Goal: Task Accomplishment & Management: Use online tool/utility

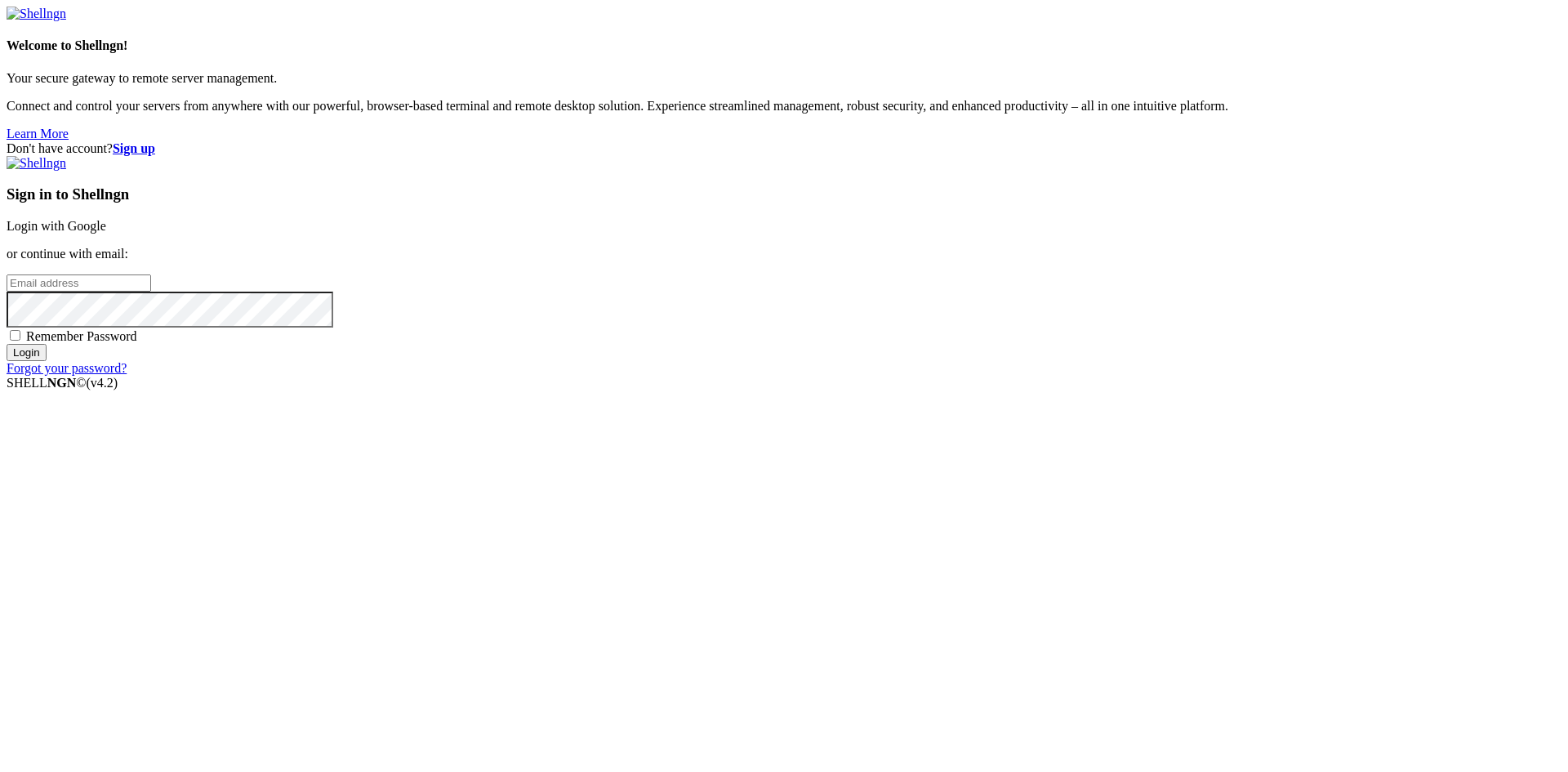
click at [151, 292] on input "email" at bounding box center [79, 283] width 144 height 17
type input "[EMAIL_ADDRESS][DOMAIN_NAME]"
click at [929, 376] on div "Sign in to Shellngn Login with Google or continue with email: [EMAIL_ADDRESS][D…" at bounding box center [784, 266] width 1555 height 220
click at [137, 344] on span "Remember Password" at bounding box center [82, 337] width 112 height 14
click at [21, 341] on input "Remember Password" at bounding box center [15, 335] width 11 height 11
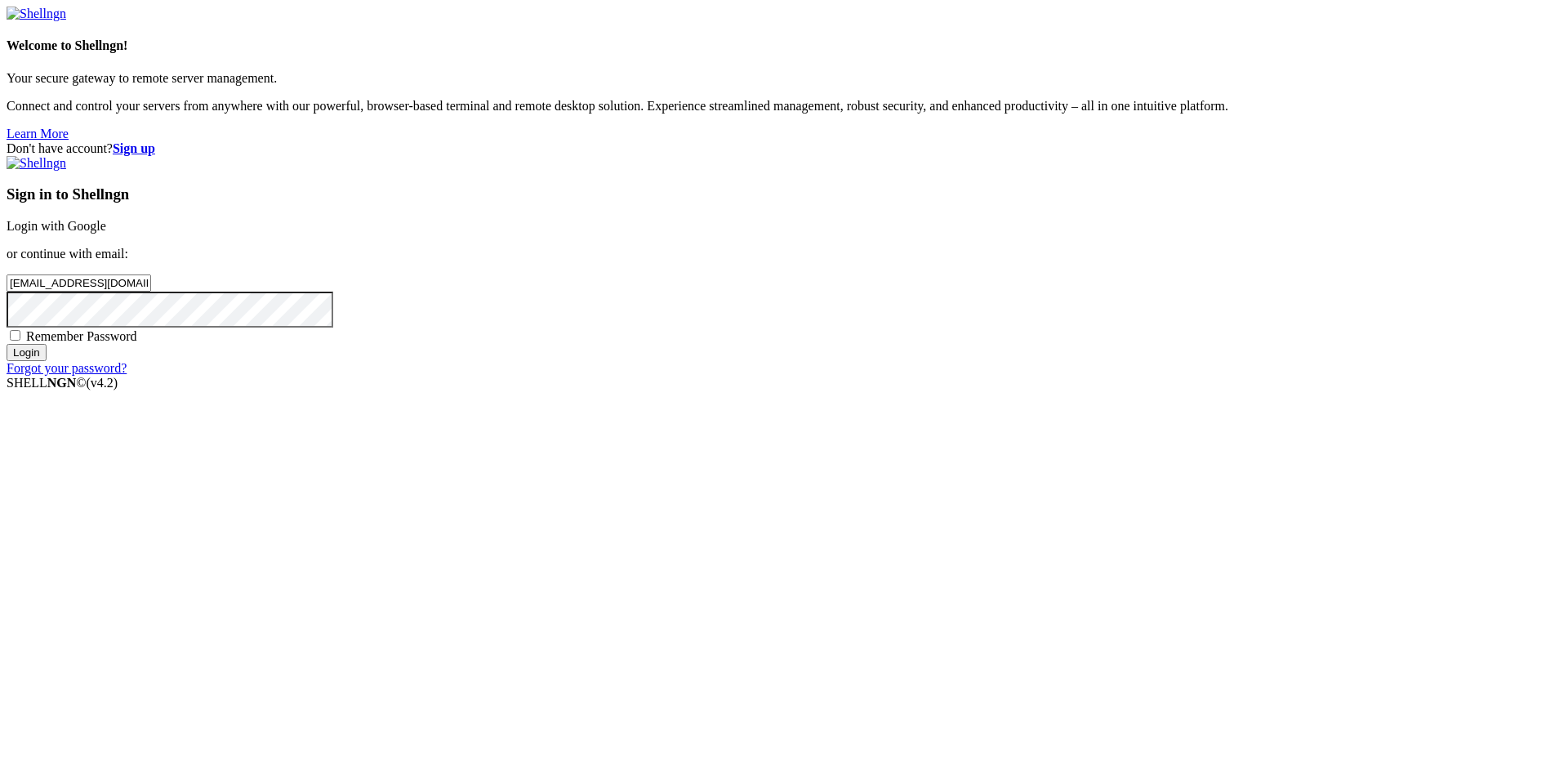
checkbox input "true"
click at [47, 362] on input "Login" at bounding box center [27, 352] width 40 height 17
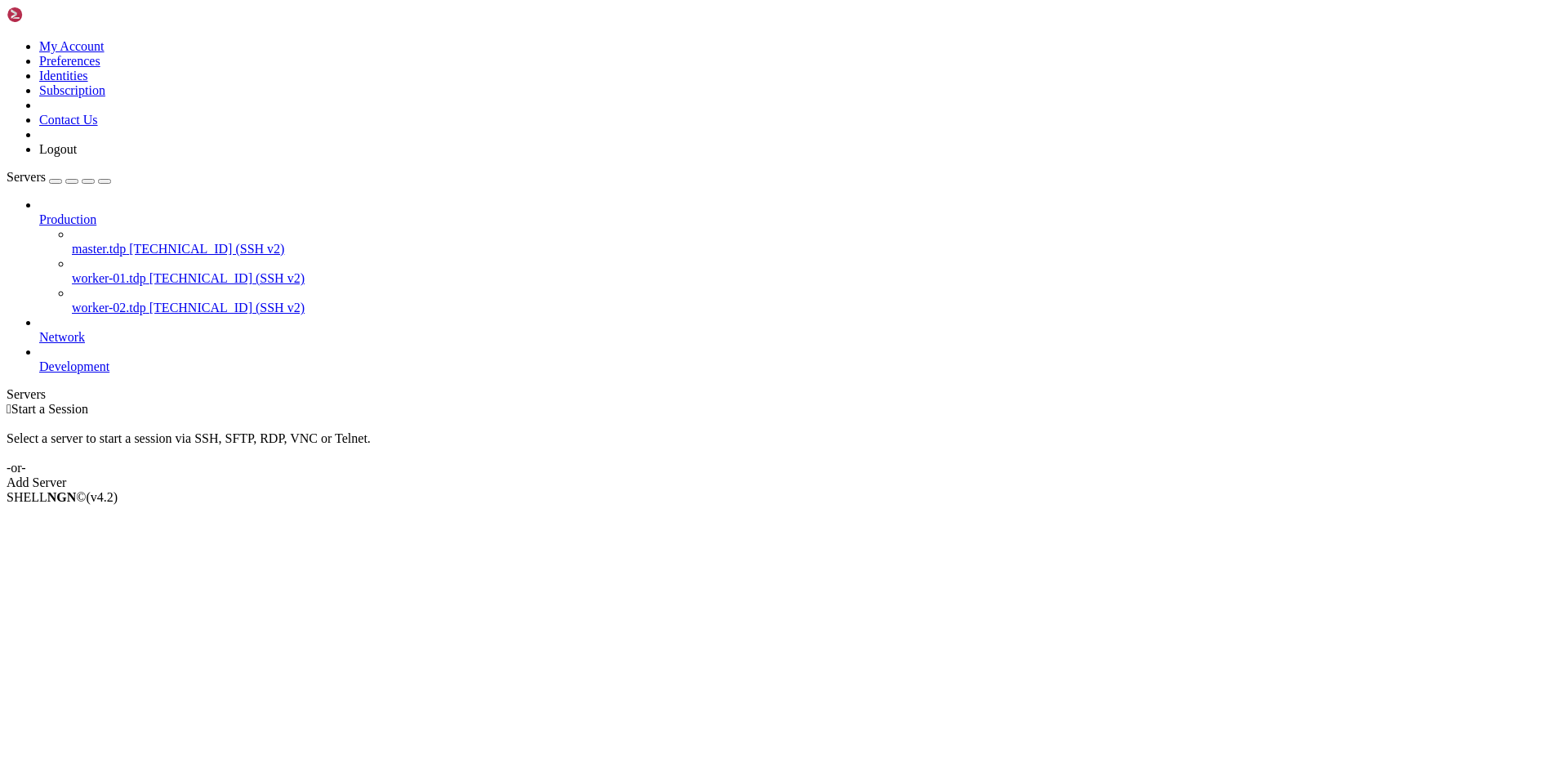
click at [146, 271] on span "worker-01.tdp" at bounding box center [109, 278] width 75 height 14
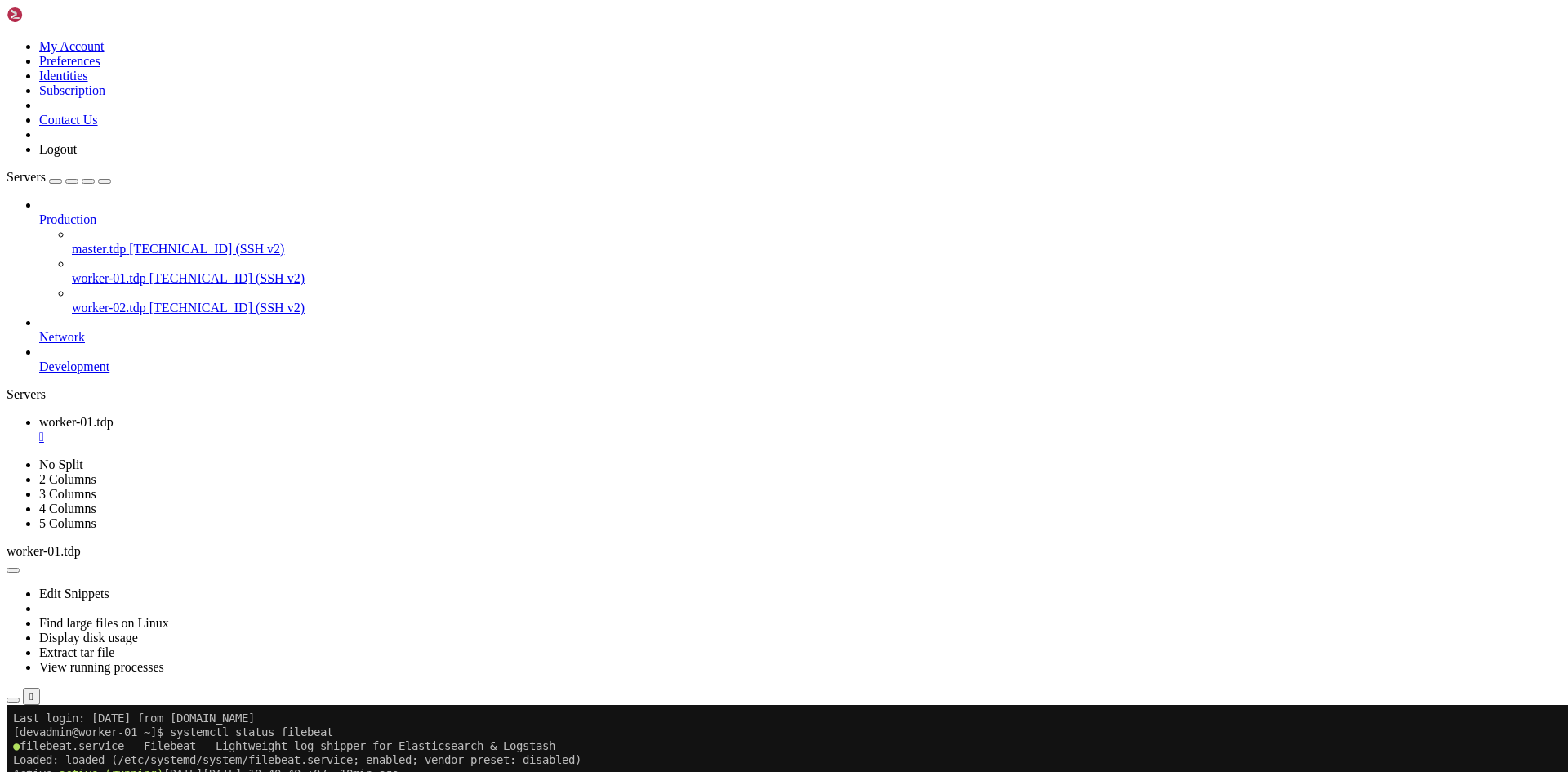
drag, startPoint x: 201, startPoint y: 1039, endPoint x: 232, endPoint y: 1024, distance: 34.4
paste textarea "ll /hadoop/yarn/log/application_*/container_*/stdout"
type textarea "ll /hadoop/yarn/log/application_*/container_*/stdout"
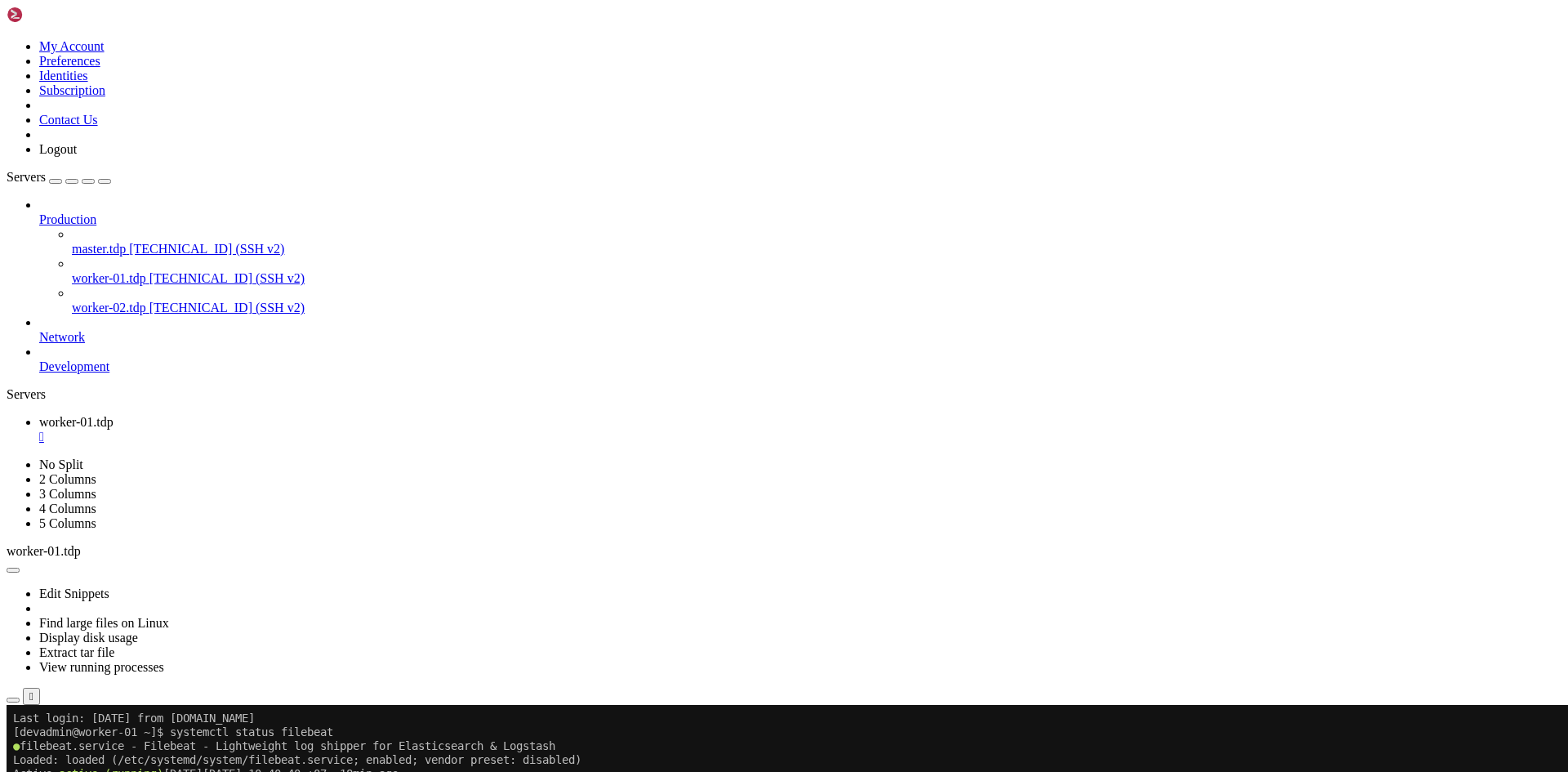
scroll to position [16, 3]
click at [319, 430] on div "" at bounding box center [799, 437] width 1522 height 15
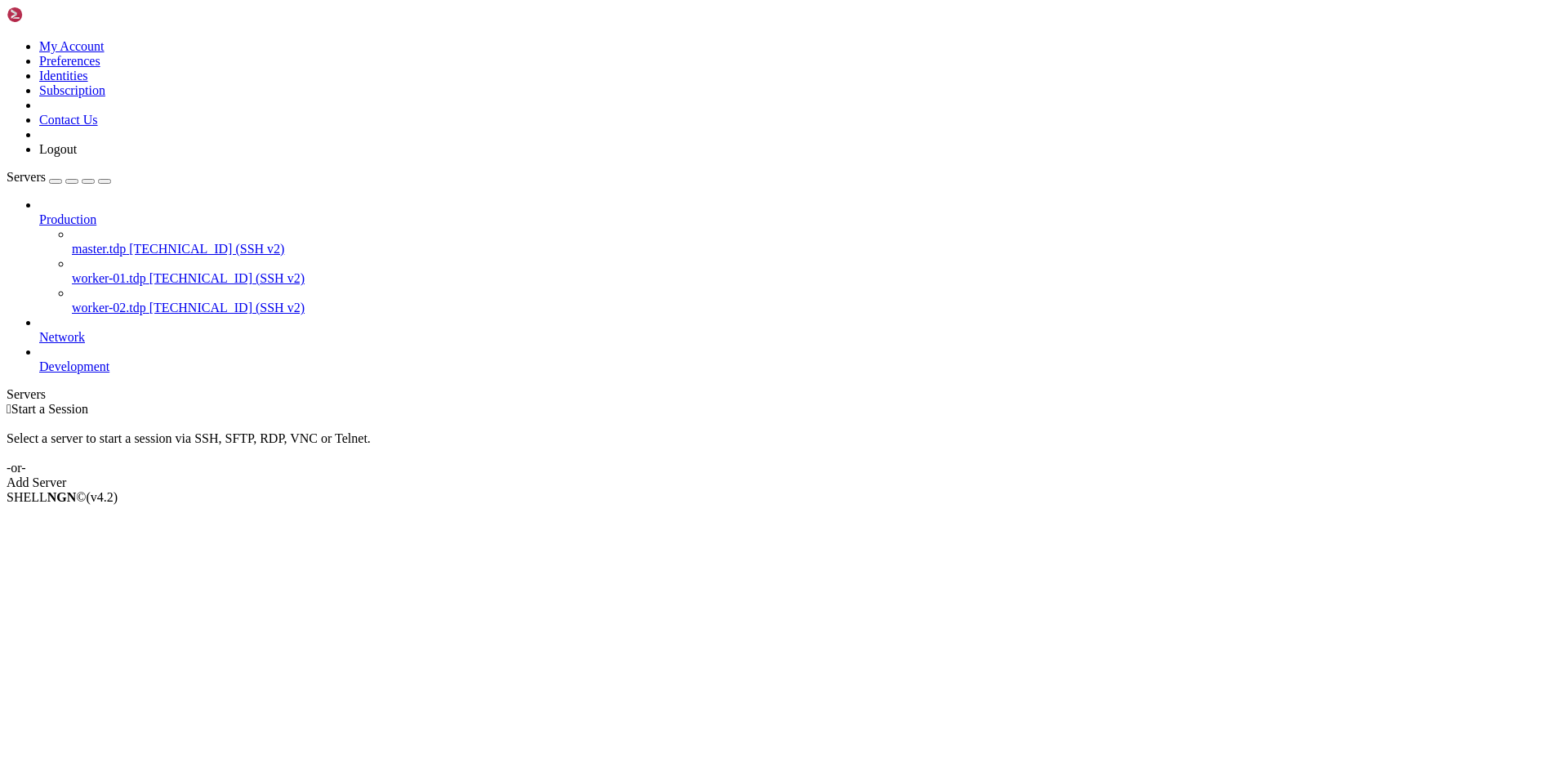
click at [149, 301] on span "[TECHNICAL_ID] (SSH v2)" at bounding box center [227, 308] width 155 height 14
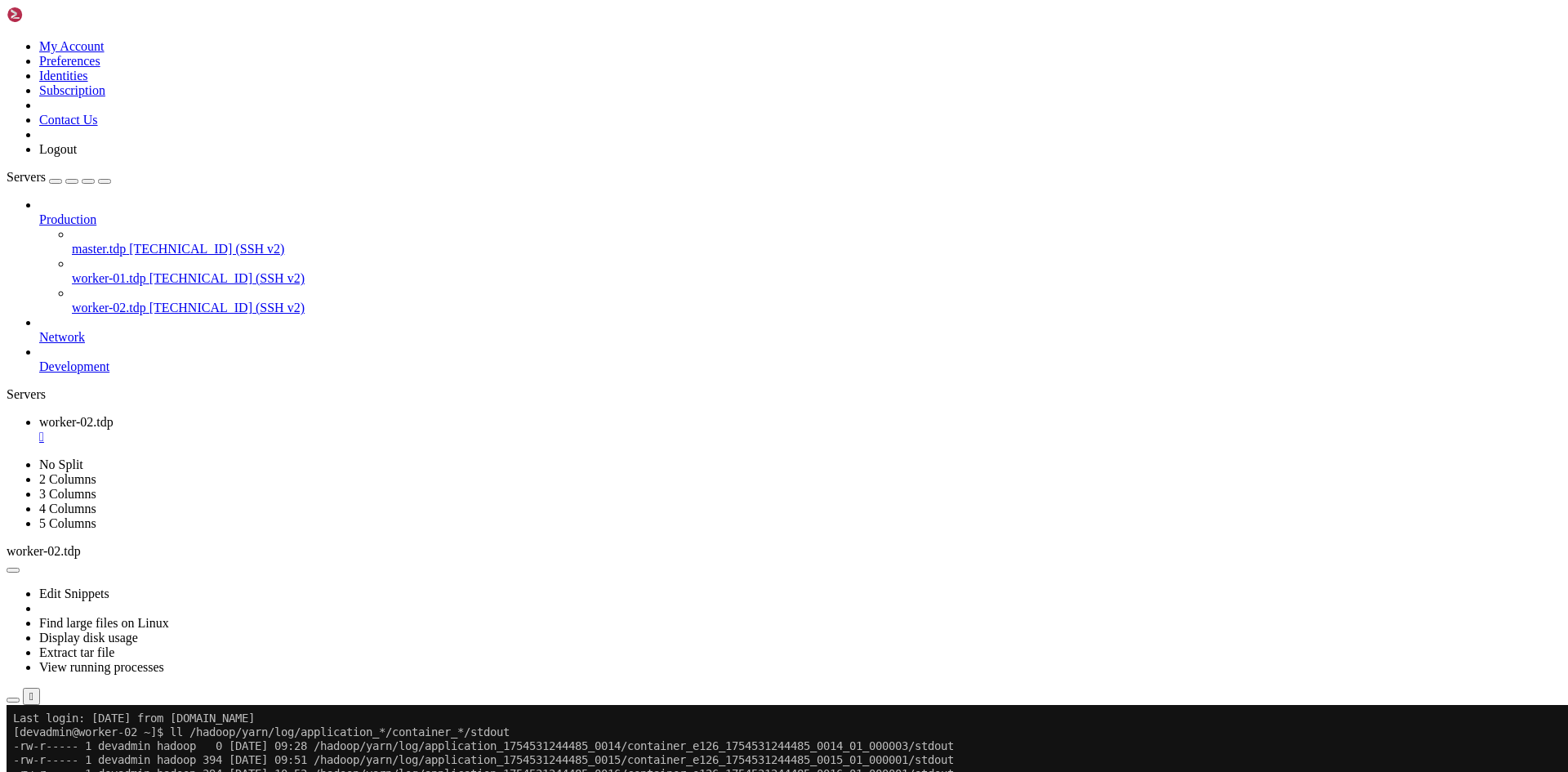
click at [605, 772] on x-row "-rw-r----- 1 devadmin hadoop 394 [DATE] 10:53 /hadoop/yarn/log/application_1754…" at bounding box center [688, 774] width 1350 height 14
click at [657, 772] on x-row "-rw-r----- 1 devadmin hadoop 394 [DATE] 10:53 /hadoop/yarn/log/application_1754…" at bounding box center [688, 774] width 1350 height 14
drag, startPoint x: 447, startPoint y: 776, endPoint x: 653, endPoint y: 772, distance: 206.0
click at [653, 772] on x-row "-rw-r----- 1 devadmin hadoop 394 [DATE] 10:53 /hadoop/yarn/log/application_1754…" at bounding box center [688, 774] width 1350 height 14
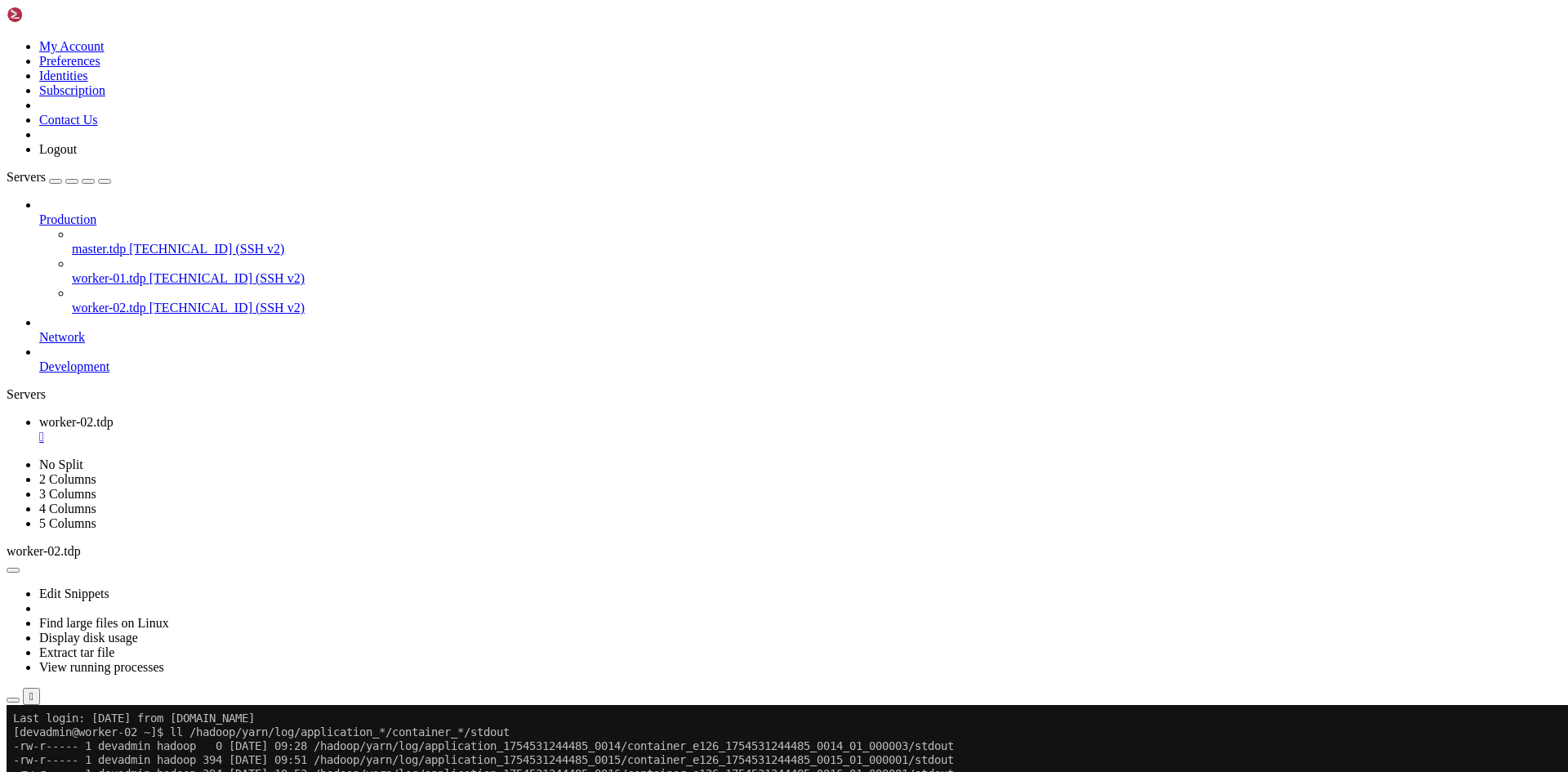
click at [982, 772] on x-row "-rw-r----- 1 devadmin hadoop 394 [DATE] 10:53 /hadoop/yarn/log/application_1754…" at bounding box center [688, 774] width 1350 height 14
drag, startPoint x: 967, startPoint y: 773, endPoint x: 992, endPoint y: 774, distance: 25.0
click at [995, 772] on x-row "-rw-r----- 1 devadmin hadoop 394 [DATE] 10:53 /hadoop/yarn/log/application_1754…" at bounding box center [688, 774] width 1350 height 14
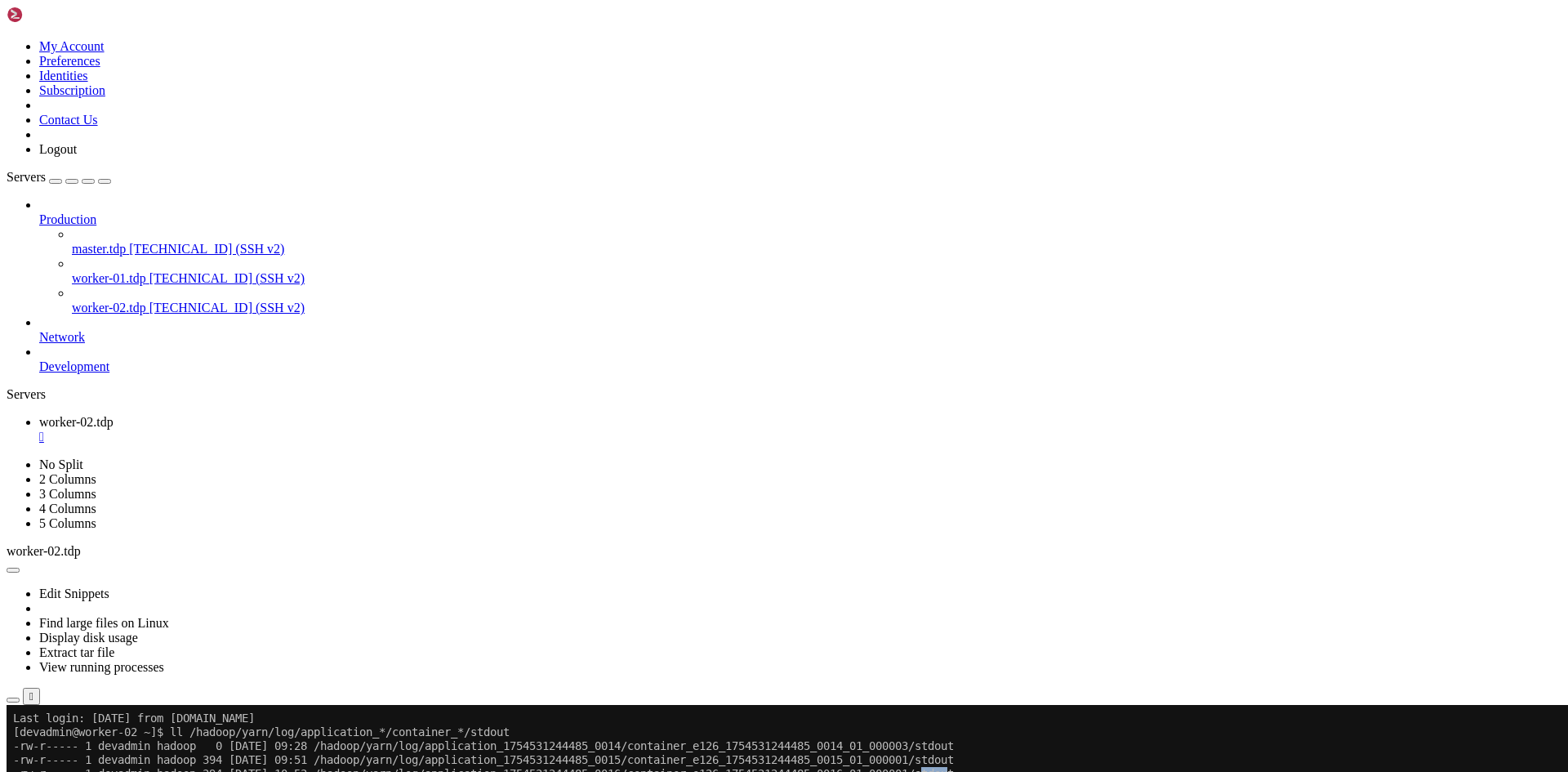
click at [976, 772] on x-row "-rw-r----- 1 devadmin hadoop 394 [DATE] 10:53 /hadoop/yarn/log/application_1754…" at bounding box center [688, 774] width 1350 height 14
drag, startPoint x: 964, startPoint y: 776, endPoint x: 1003, endPoint y: 773, distance: 39.1
click at [1003, 772] on x-row "-rw-r----- 1 devadmin hadoop 394 [DATE] 10:53 /hadoop/yarn/log/application_1754…" at bounding box center [688, 774] width 1350 height 14
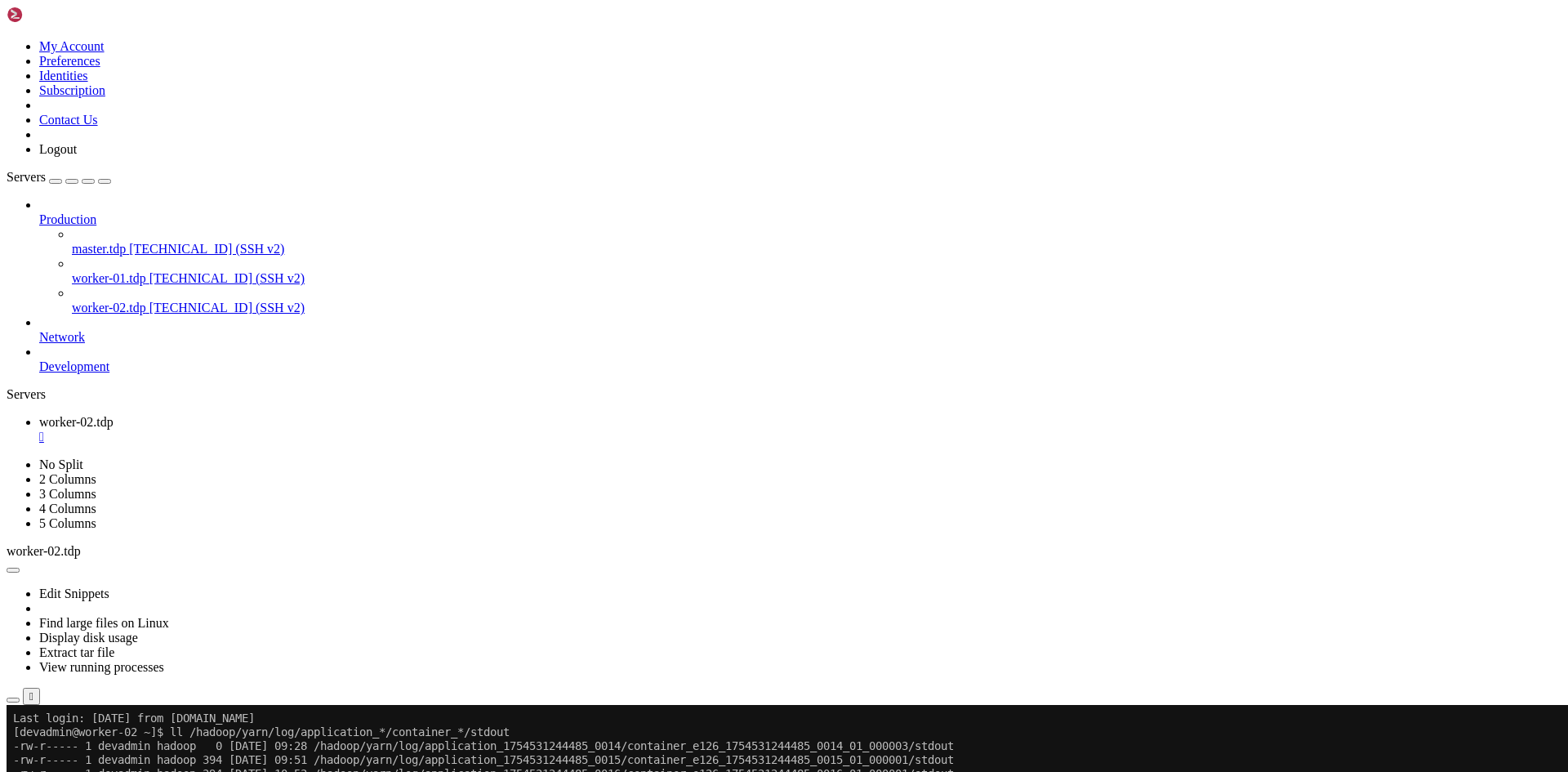
paste textarea "rm -rf /data/setup/filebeat-9.1.0-linux-x86_64/data/registry/filebeat"
type textarea "rm -rf /data/setup/filebeat-9.1.0-linux-x86_64/data/registry/filebeat"
click at [321, 430] on div "" at bounding box center [799, 437] width 1522 height 15
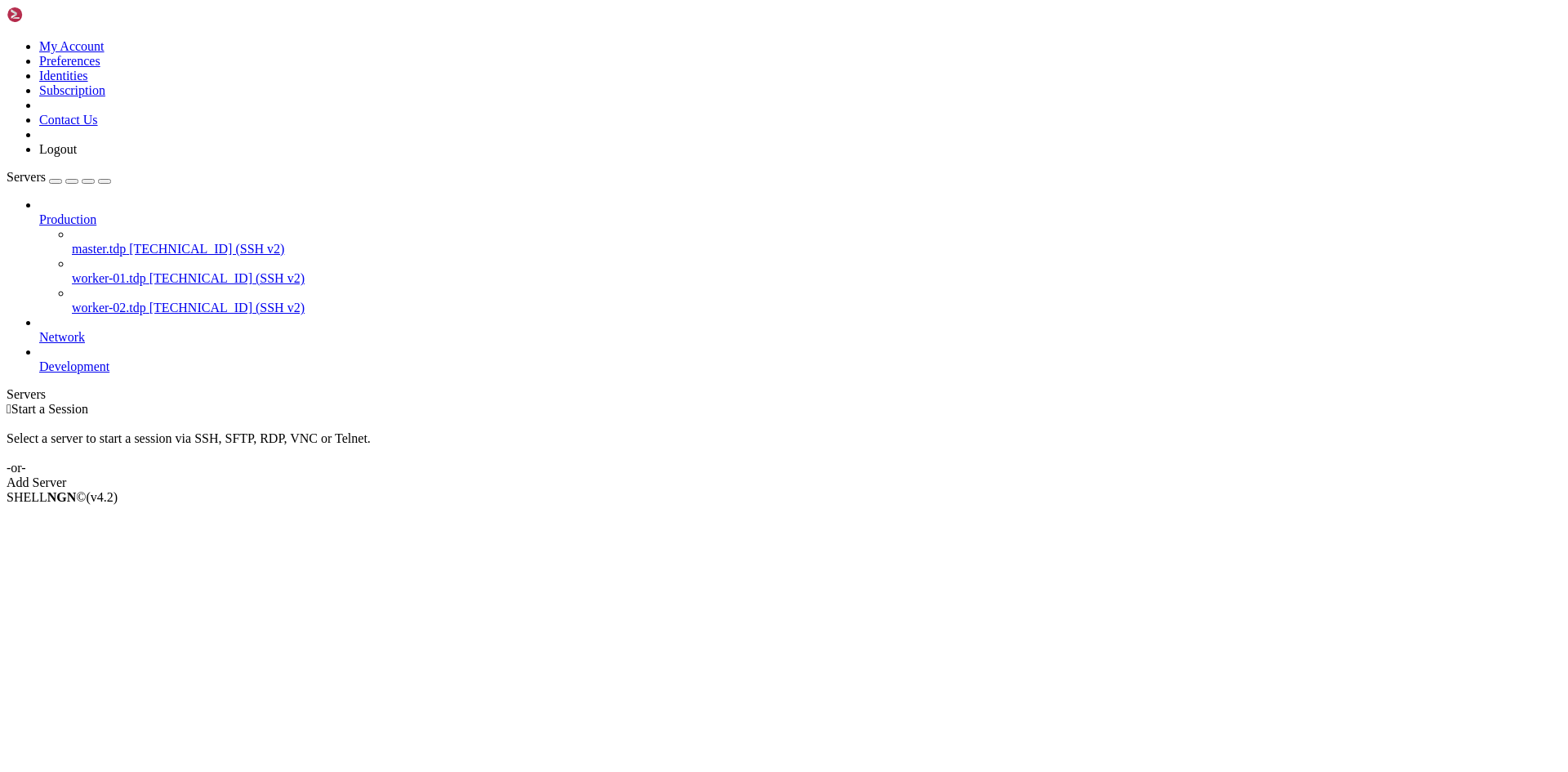
click at [112, 271] on span "worker-01.tdp" at bounding box center [109, 278] width 75 height 14
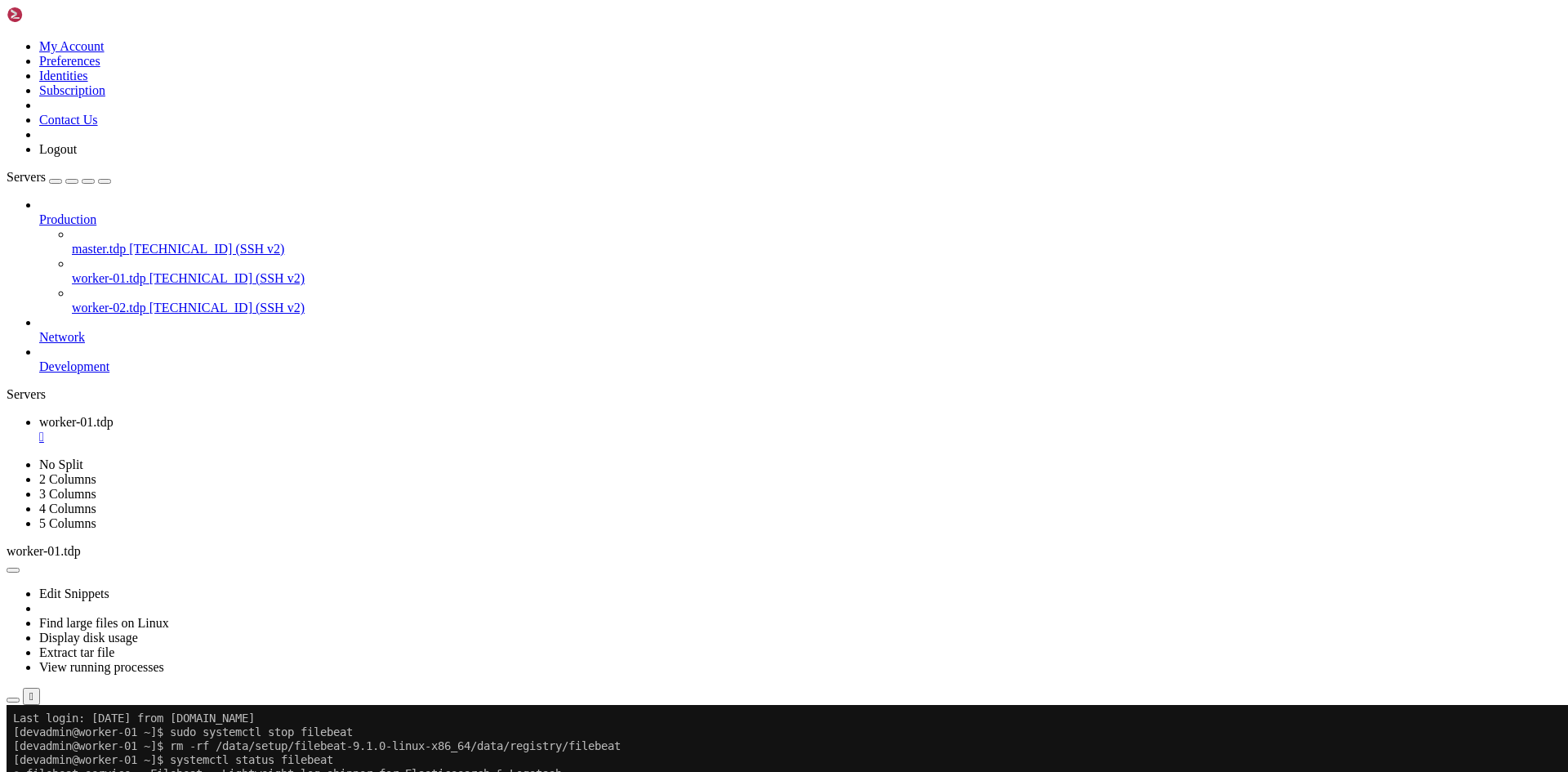
click at [317, 430] on div "" at bounding box center [799, 437] width 1522 height 15
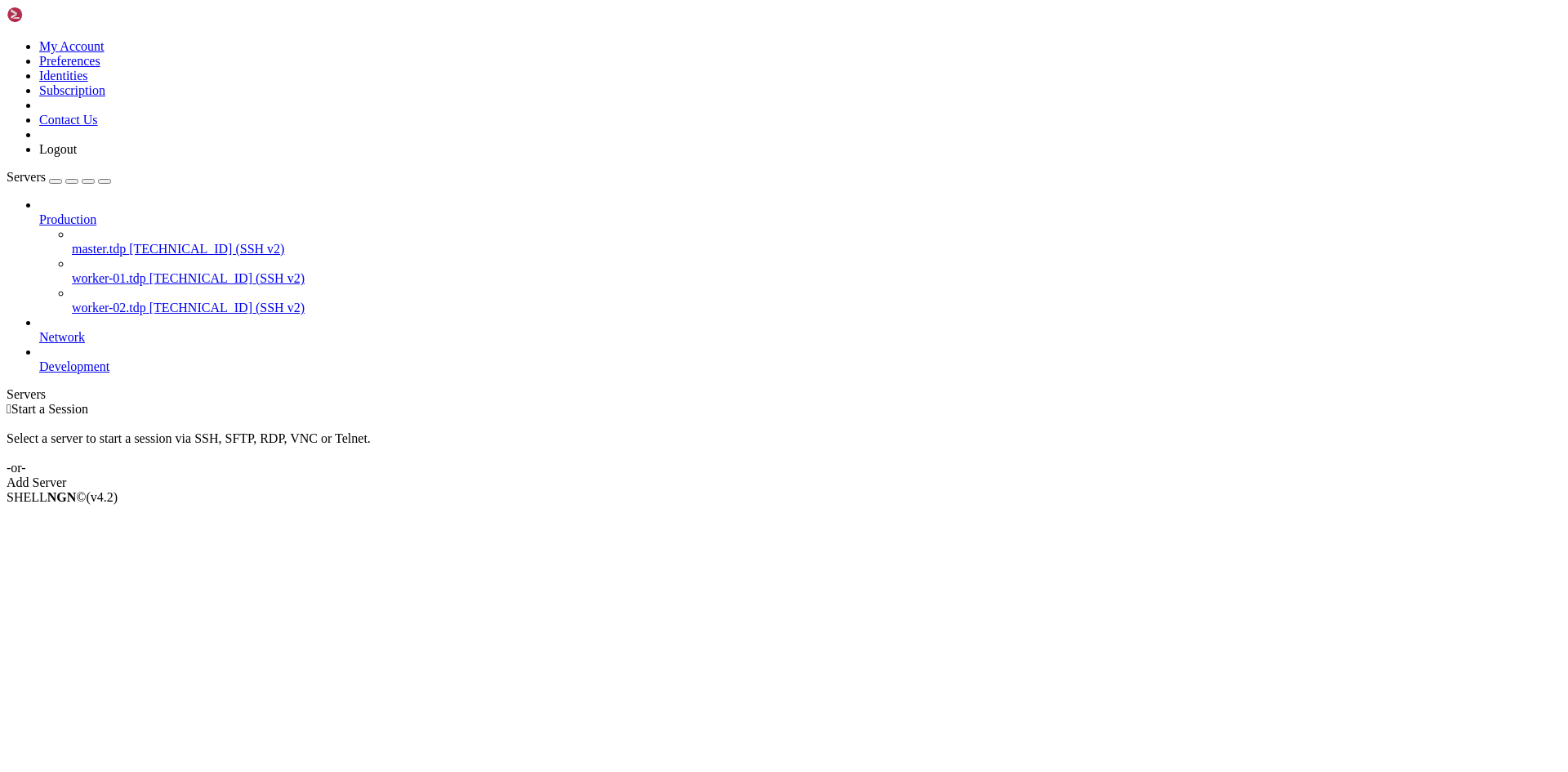
click at [149, 301] on span "[TECHNICAL_ID] (SSH v2)" at bounding box center [227, 308] width 155 height 14
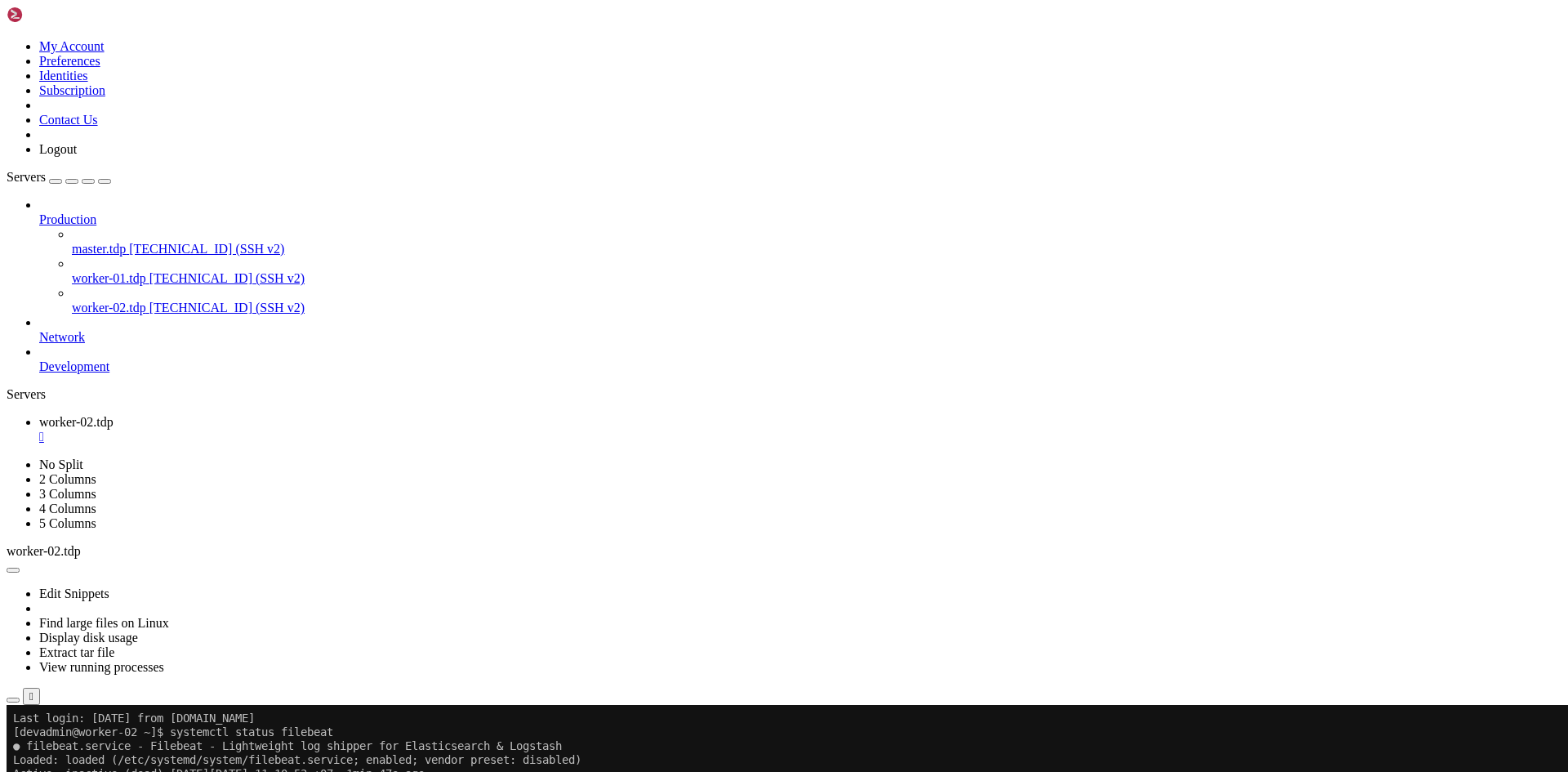
click at [149, 271] on span "[TECHNICAL_ID] (SSH v2)" at bounding box center [227, 278] width 155 height 14
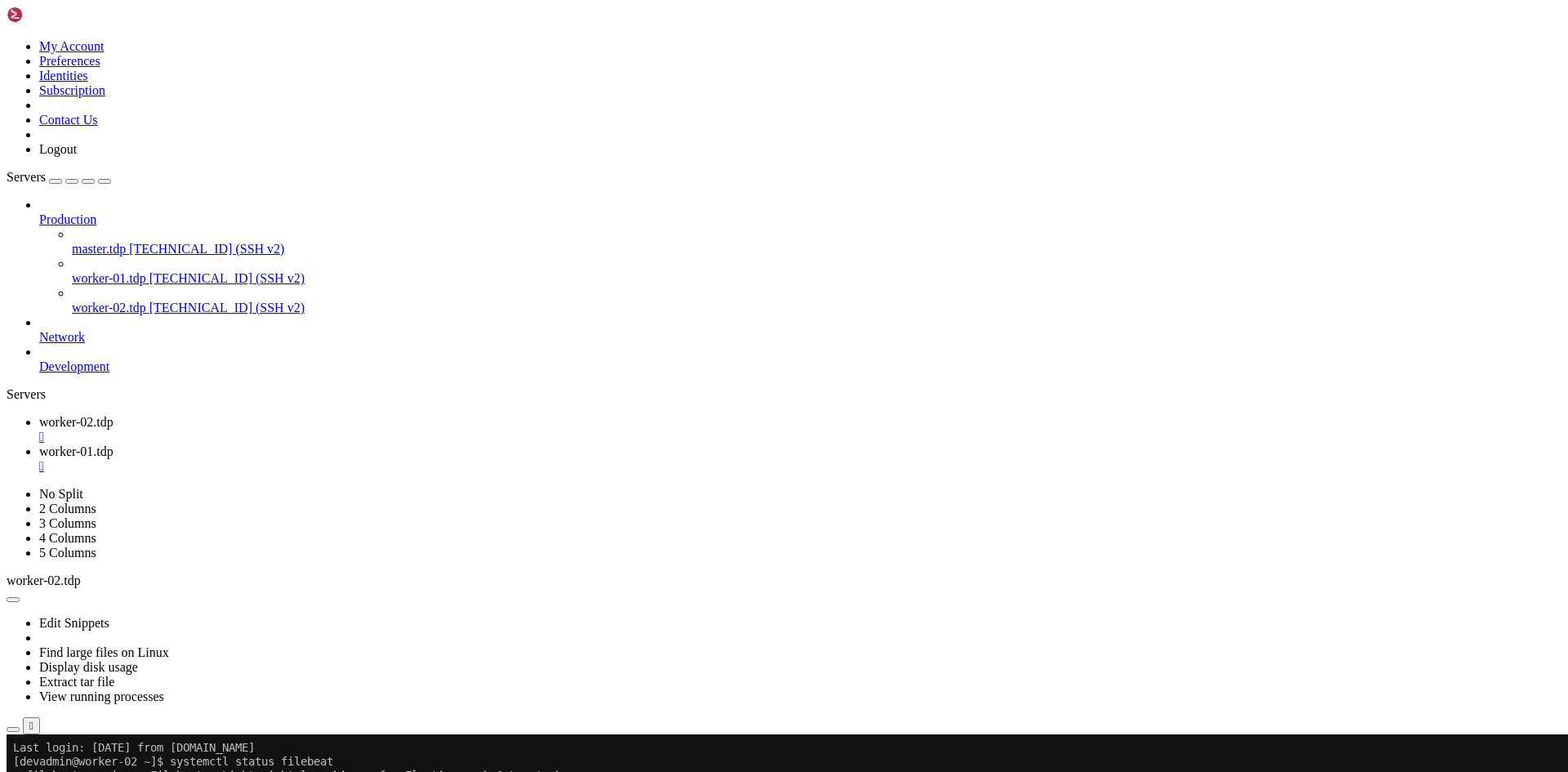
scroll to position [0, 0]
click at [113, 415] on span "worker-02.tdp" at bounding box center [76, 422] width 75 height 14
click at [321, 430] on div "" at bounding box center [799, 437] width 1522 height 15
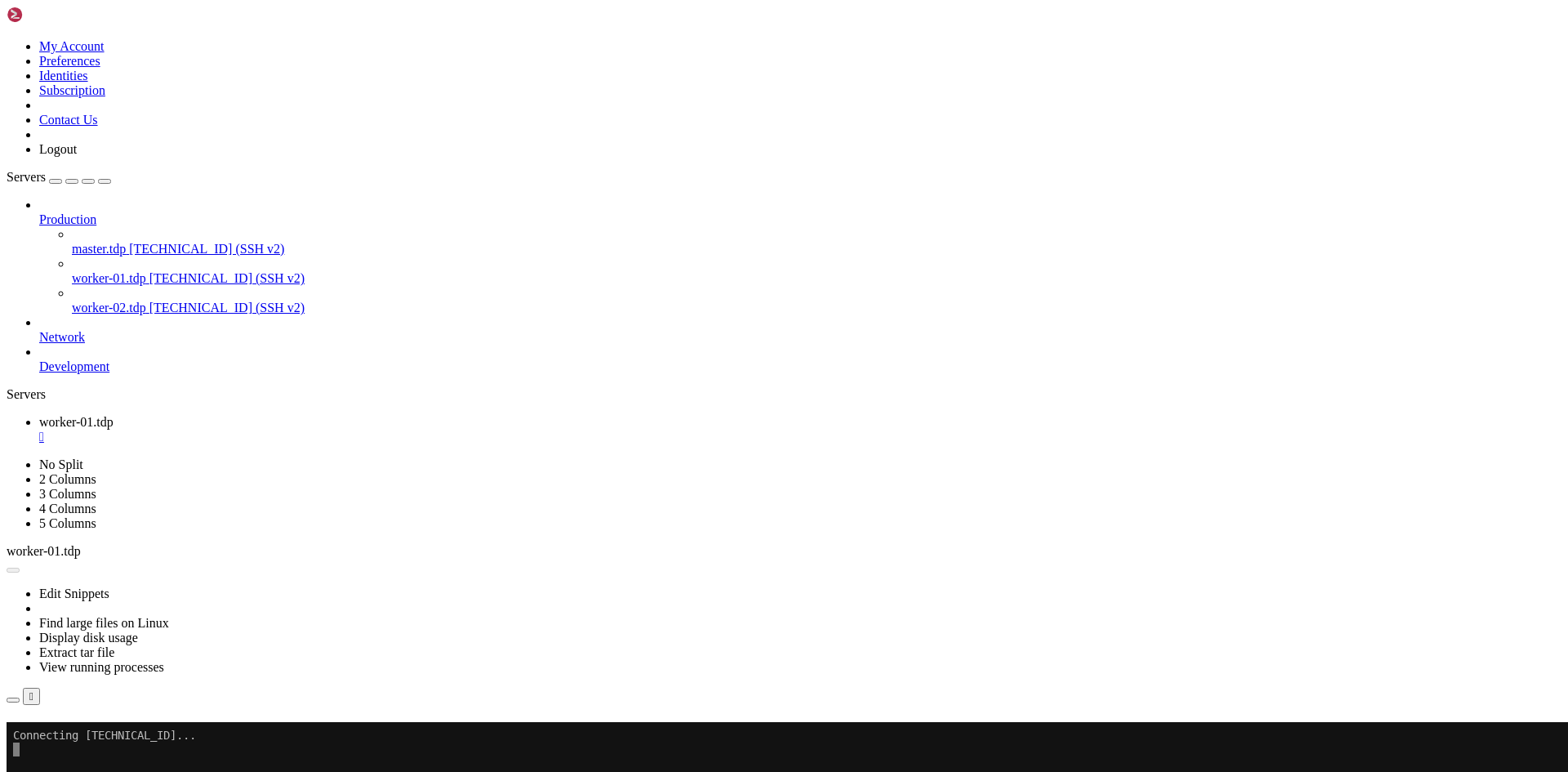
click at [72, 737] on button "Reconnect" at bounding box center [40, 745] width 66 height 17
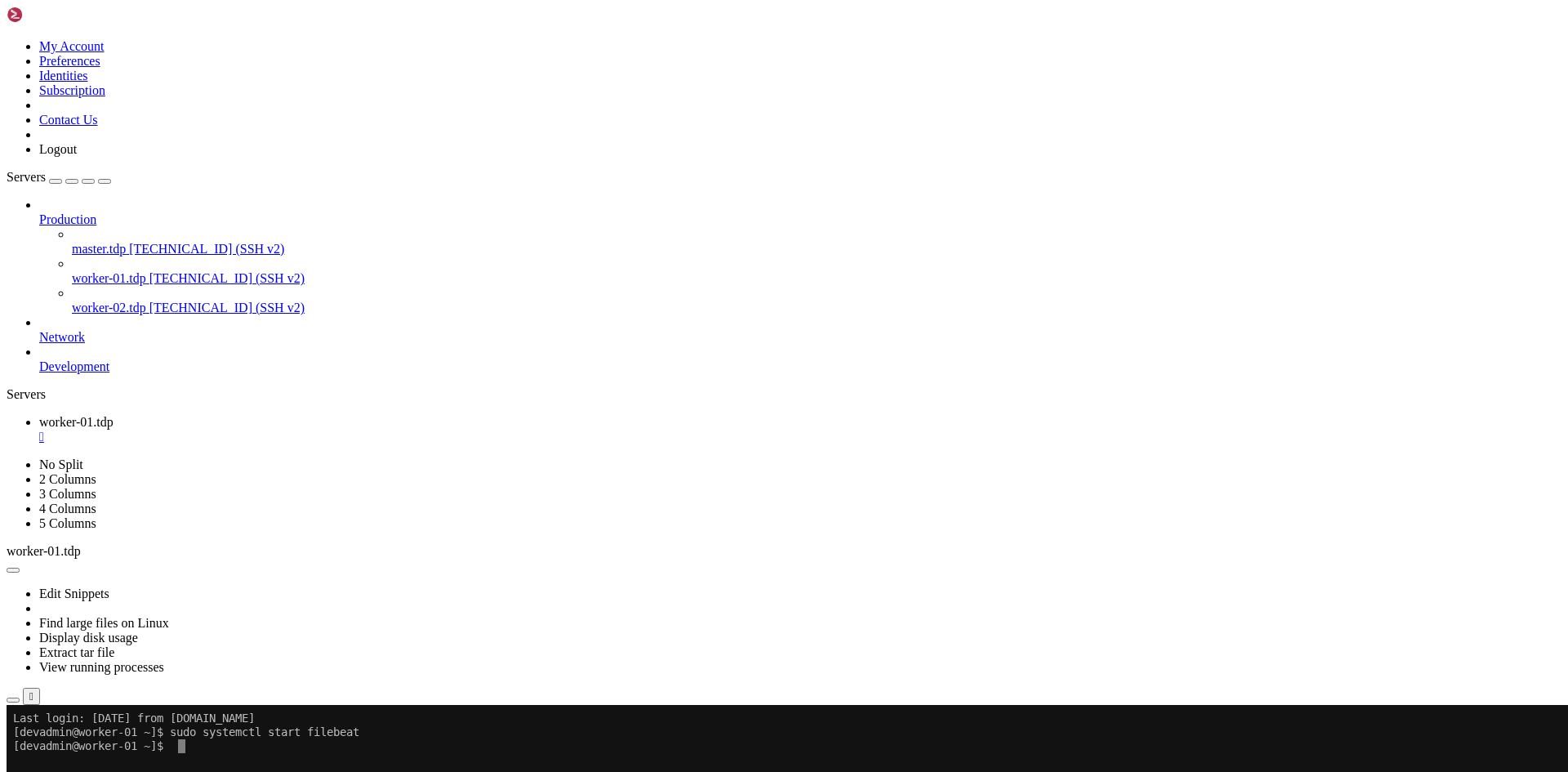
paste textarea "ll /hadoop/yarn/log/application_*/container_*/stdout ll /hadoop/yarn/log/applic…"
type textarea "ll /hadoop/yarn/log/application_*/container_*/stdout ll /hadoop/yarn/log/applic…"
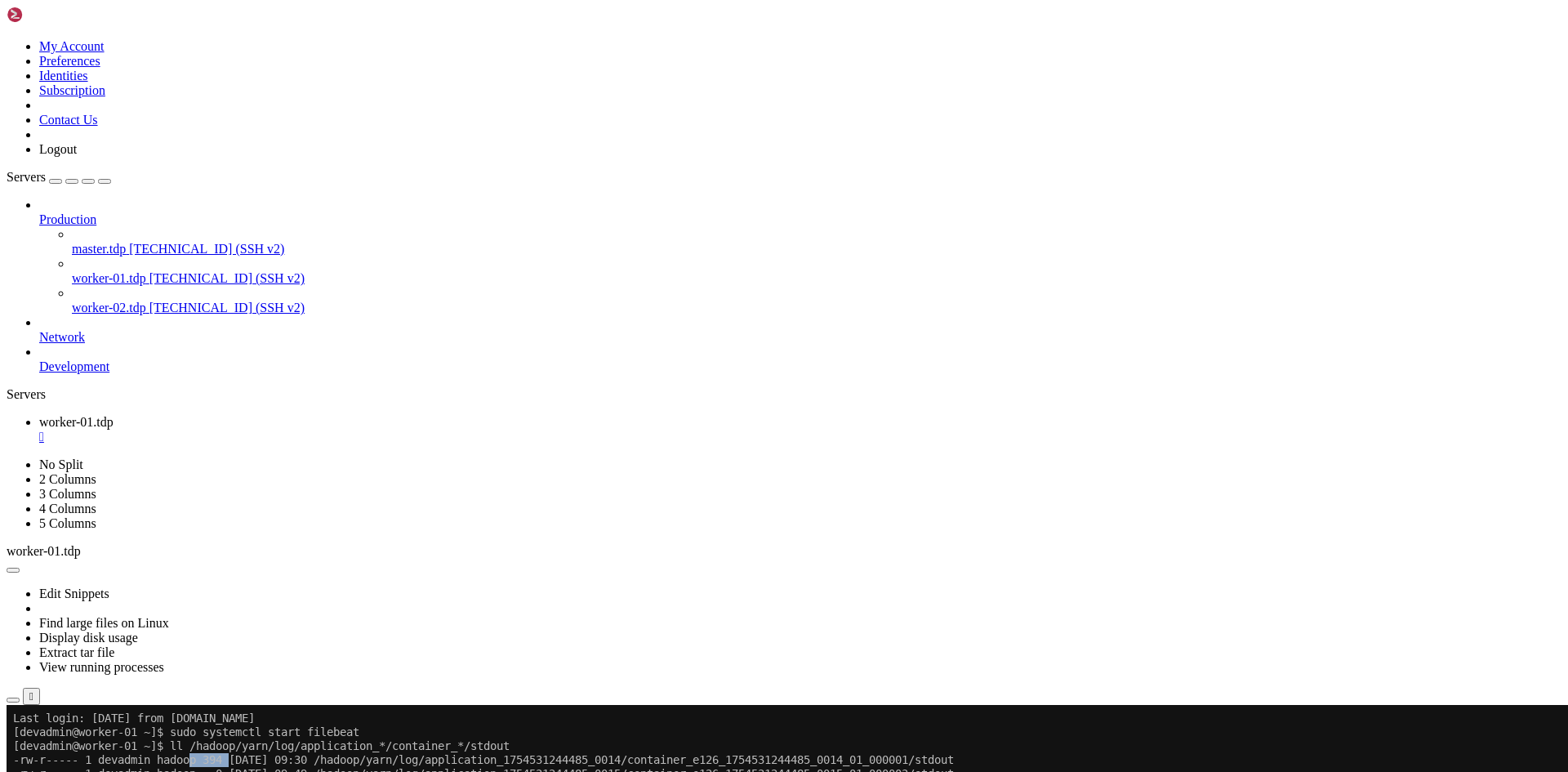
drag, startPoint x: 239, startPoint y: 759, endPoint x: 198, endPoint y: 761, distance: 41.0
click at [198, 761] on x-row "-rw-r----- 1 devadmin hadoop 394 [DATE] 09:30 /hadoop/yarn/log/application_1754…" at bounding box center [688, 761] width 1350 height 14
drag, startPoint x: 211, startPoint y: 816, endPoint x: 240, endPoint y: 896, distance: 85.1
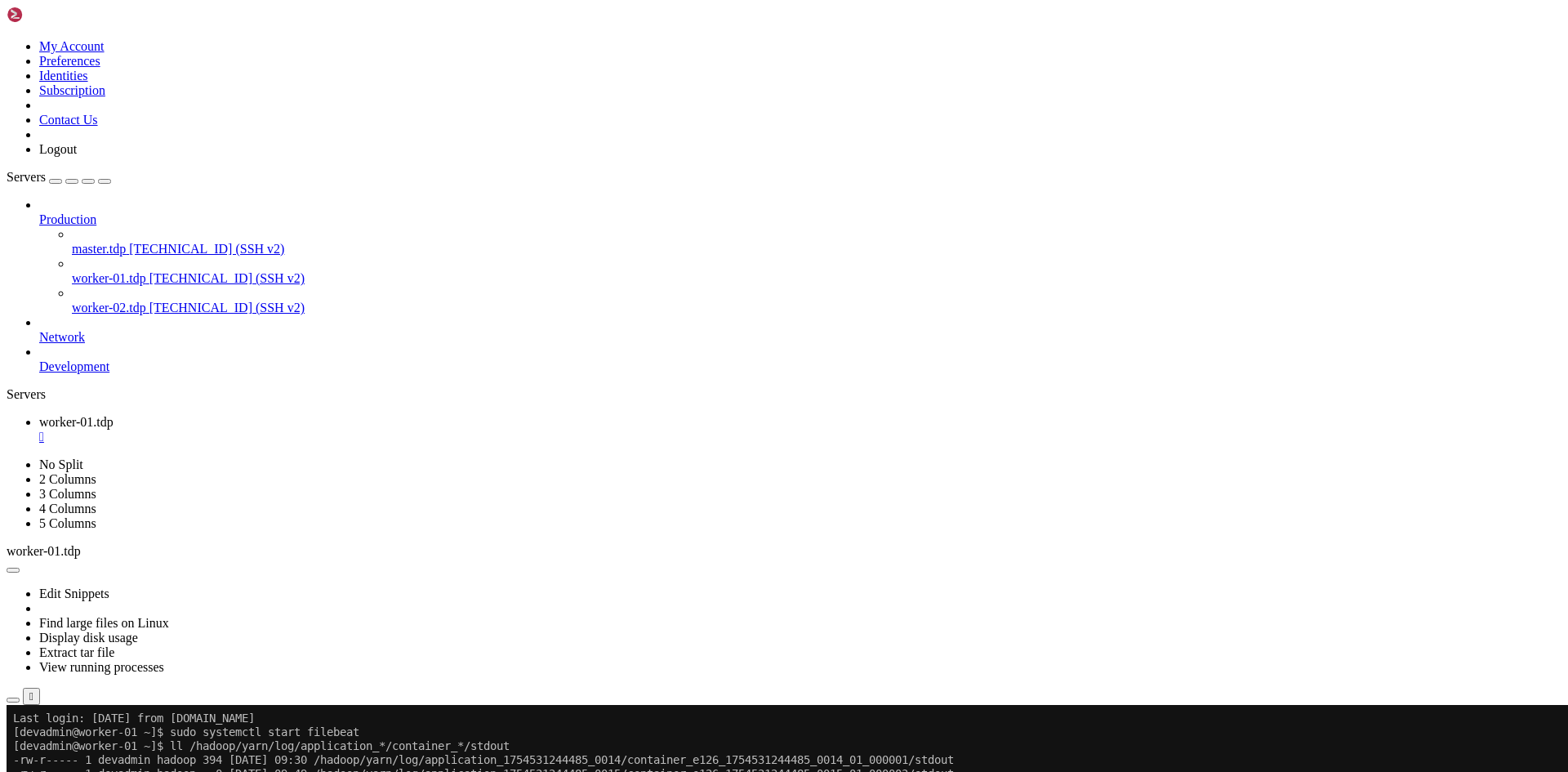
click at [225, 767] on x-row "-rw-r----- 1 devadmin hadoop 0 [DATE] 09:49 /hadoop/yarn/log/application_175453…" at bounding box center [688, 774] width 1350 height 14
click at [317, 430] on div "" at bounding box center [799, 437] width 1522 height 15
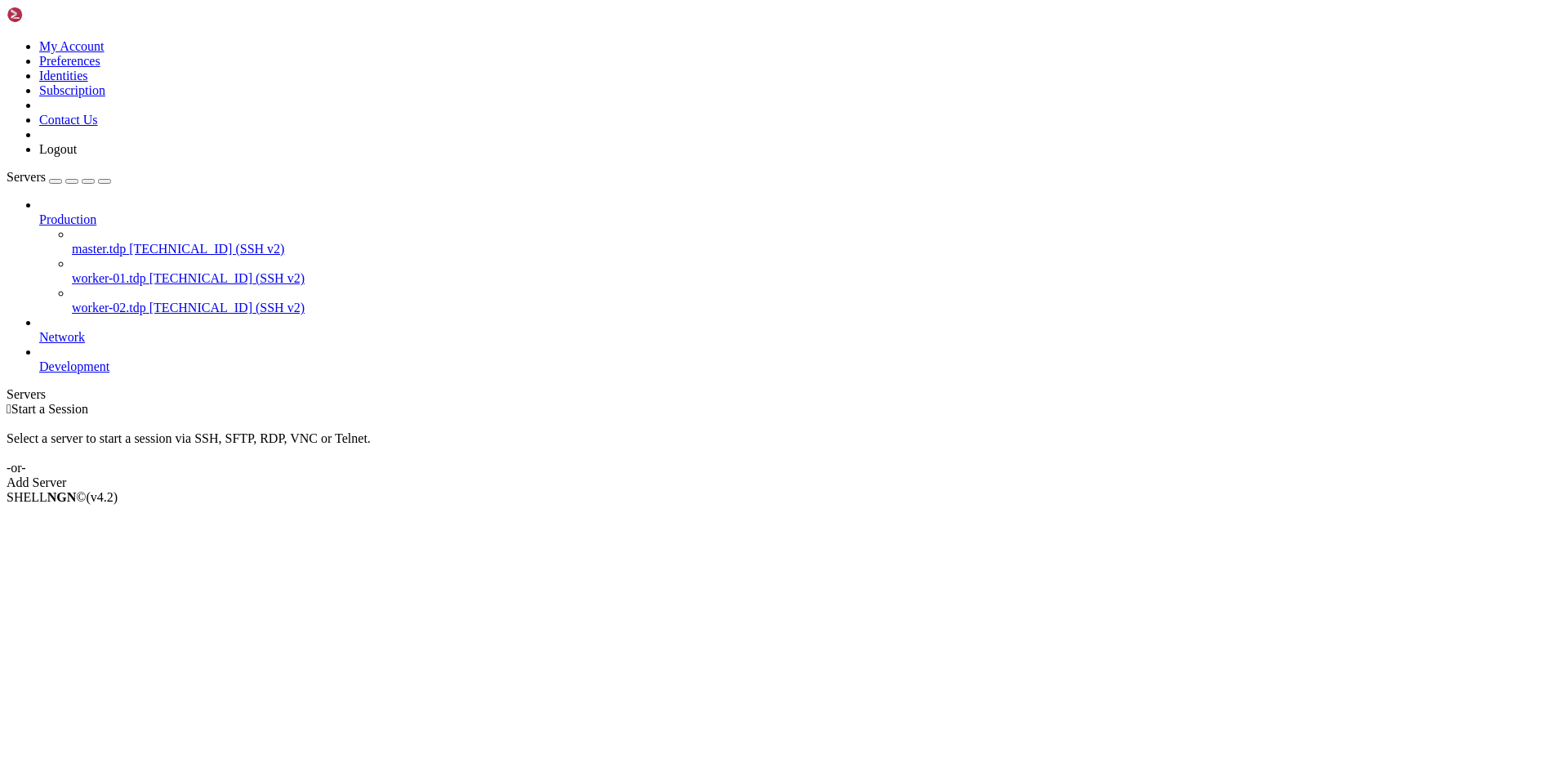
click at [129, 301] on span "worker-02.tdp" at bounding box center [109, 308] width 75 height 14
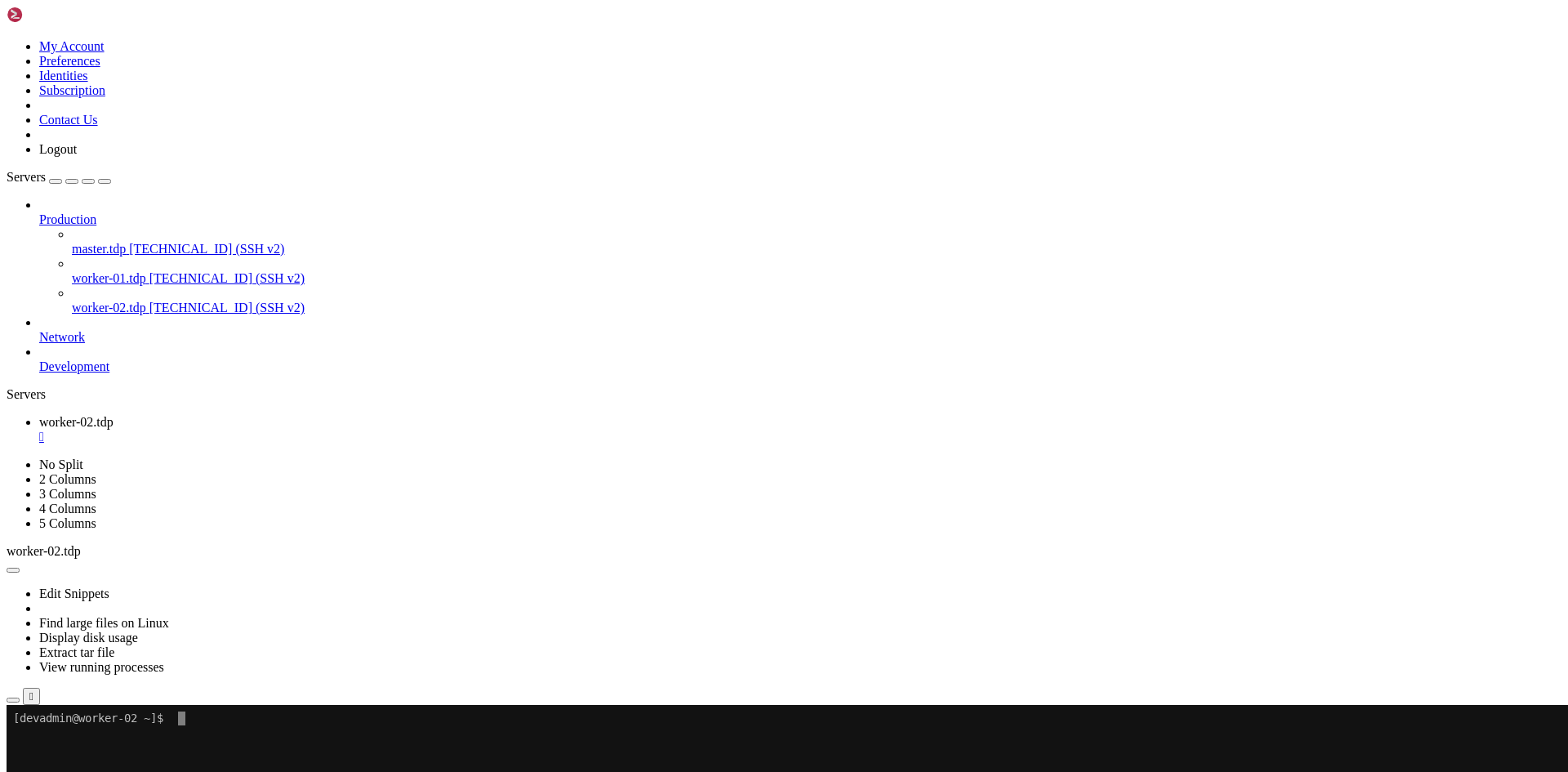
paste textarea "ll /hadoop/yarn/log/application_*/container_*/stdout ll /hadoop/yarn/log/applic…"
type textarea "ll /hadoop/yarn/log/application_*/container_*/stdout ll /hadoop/yarn/log/applic…"
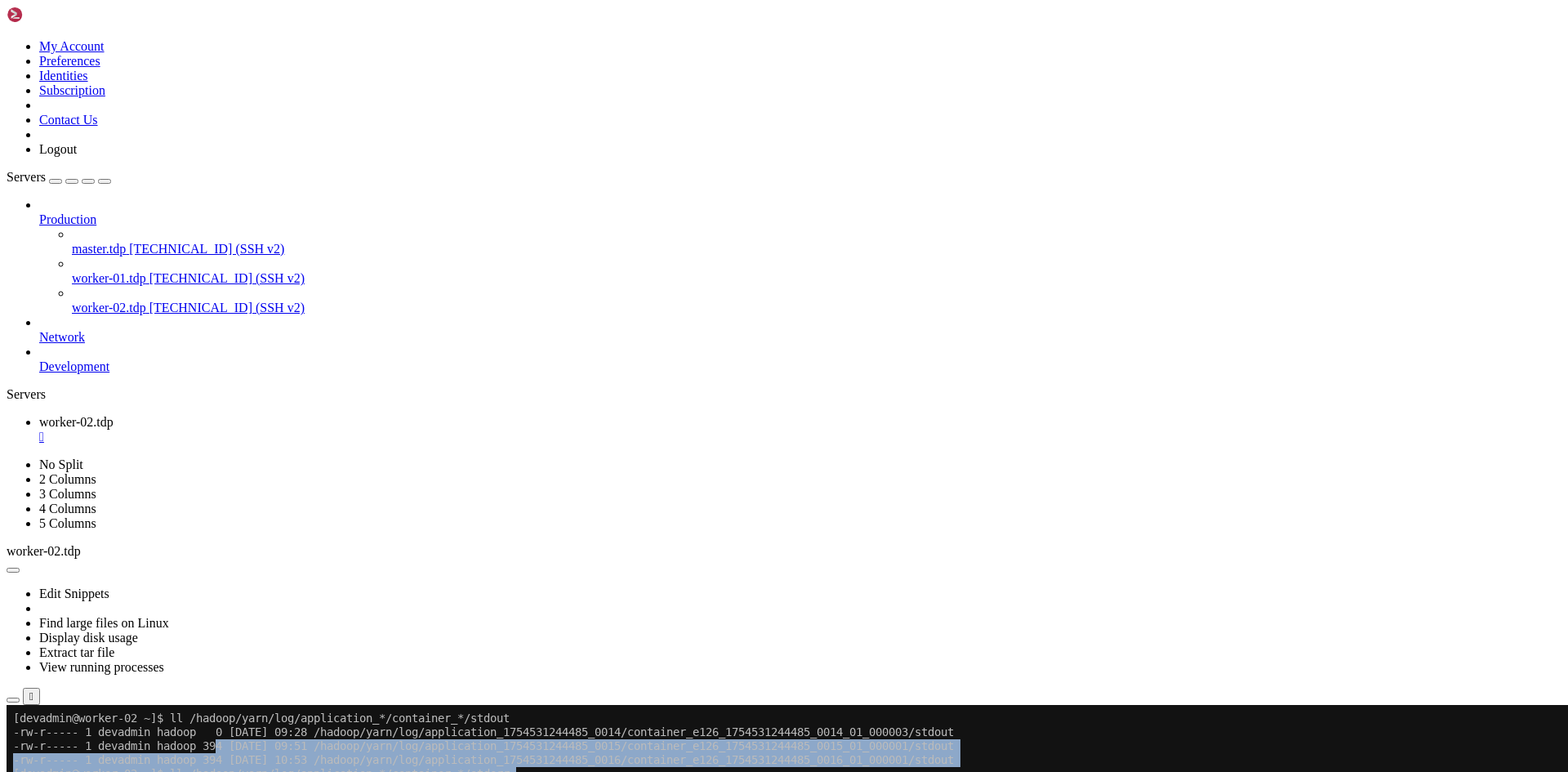
drag, startPoint x: 224, startPoint y: 748, endPoint x: 306, endPoint y: 873, distance: 149.5
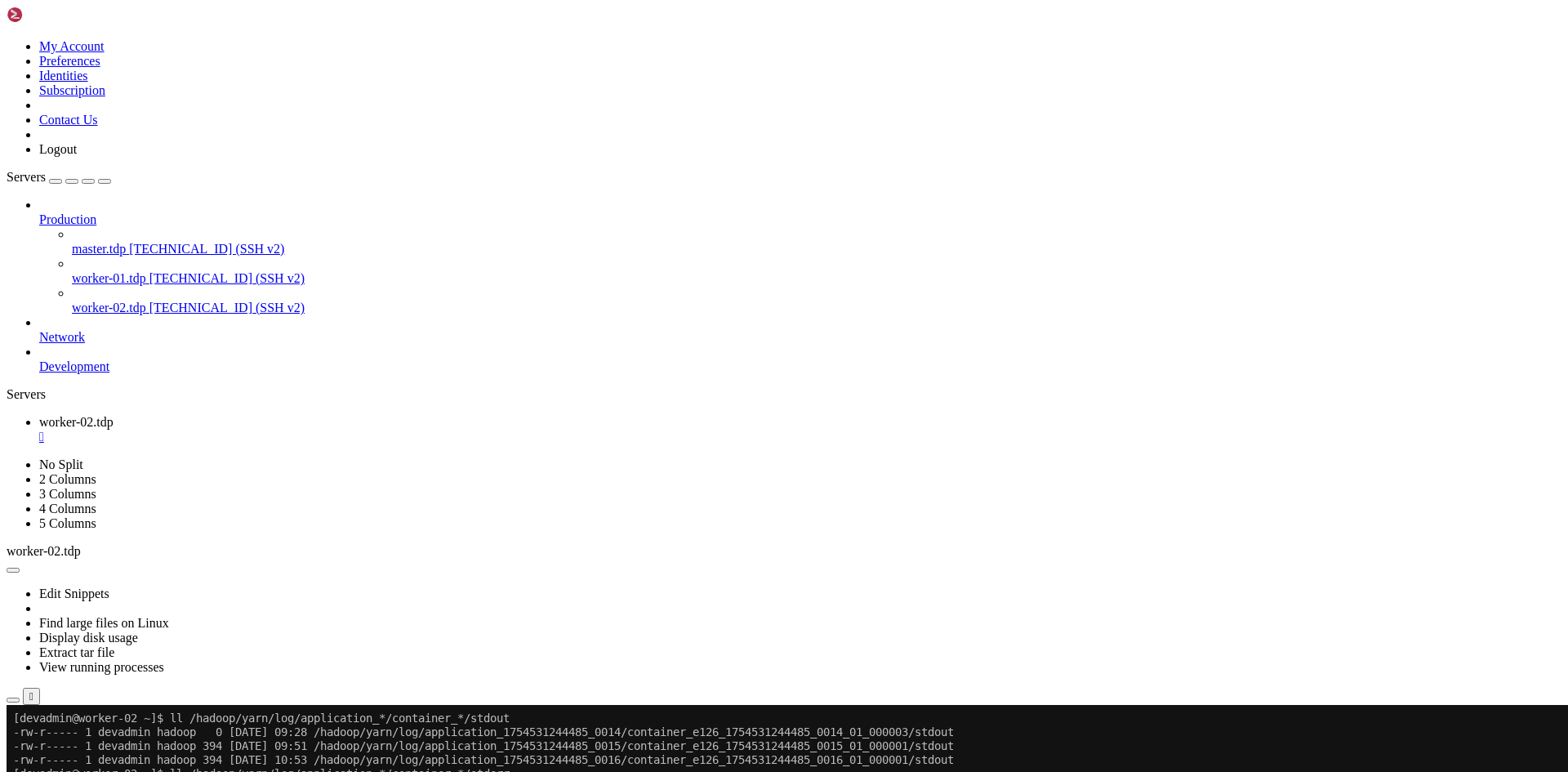
click at [389, 758] on x-row "-rw-r----- 1 devadmin hadoop 394 [DATE] 10:53 /hadoop/yarn/log/application_1754…" at bounding box center [688, 761] width 1350 height 14
drag, startPoint x: 143, startPoint y: 981, endPoint x: 476, endPoint y: 988, distance: 333.1
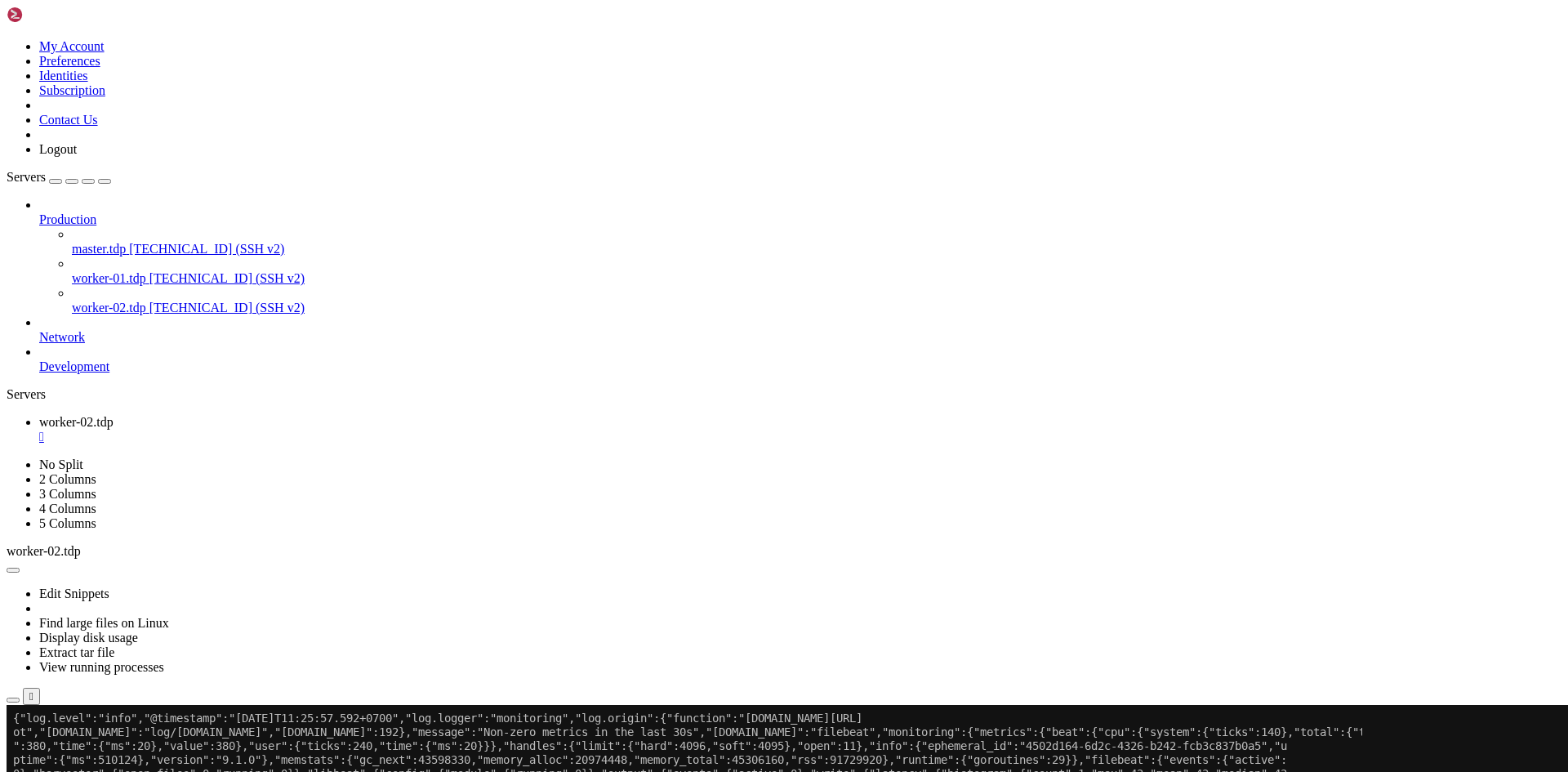
scroll to position [9156, 0]
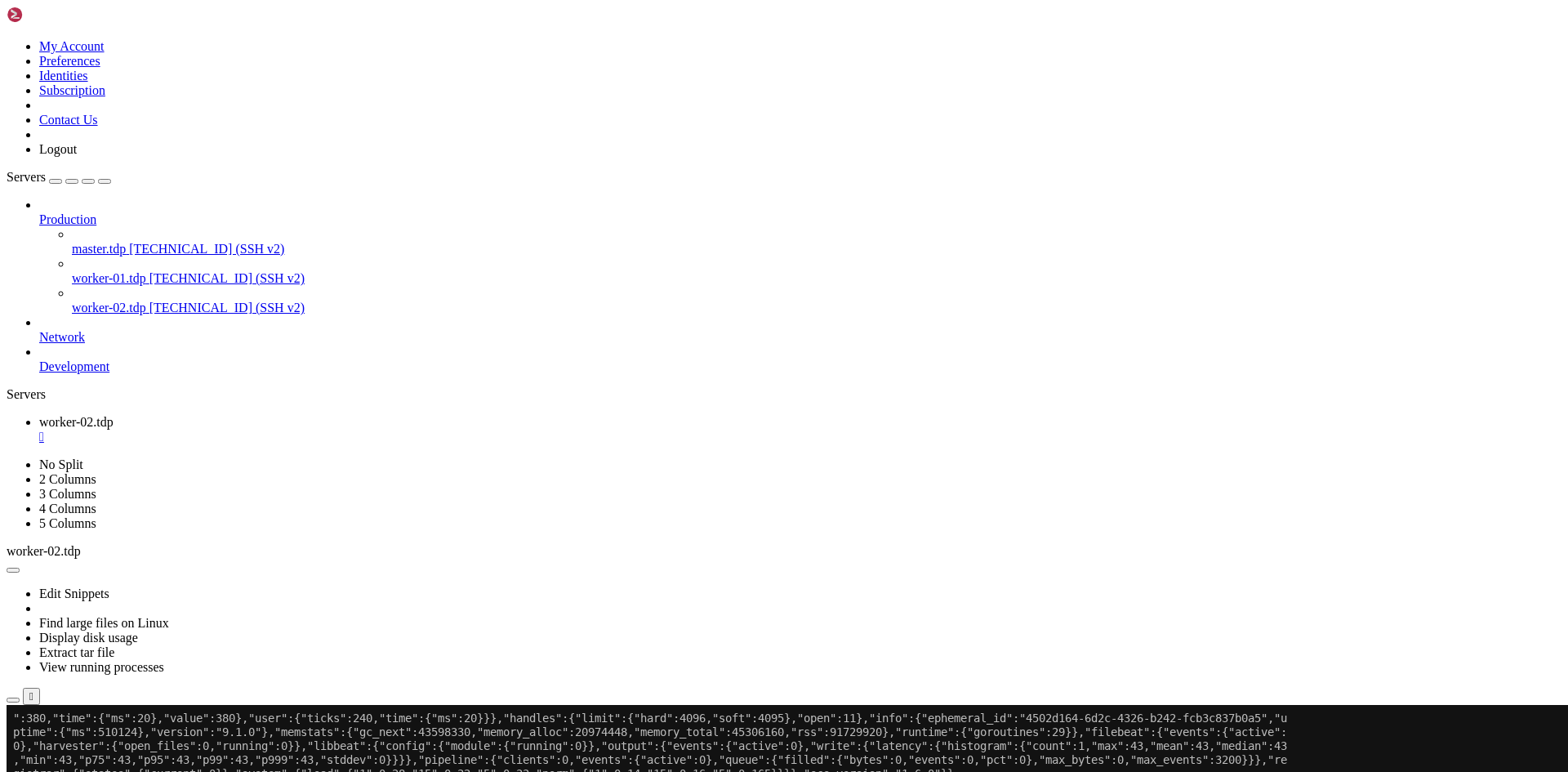
paste textarea "rm -rf /data/setup/filebeat-9.1.0-linux-x86_64/data/registry/filebeat"
type textarea "rm -rf /data/setup/filebeat-9.1.0-linux-x86_64/data/registry/filebeat"
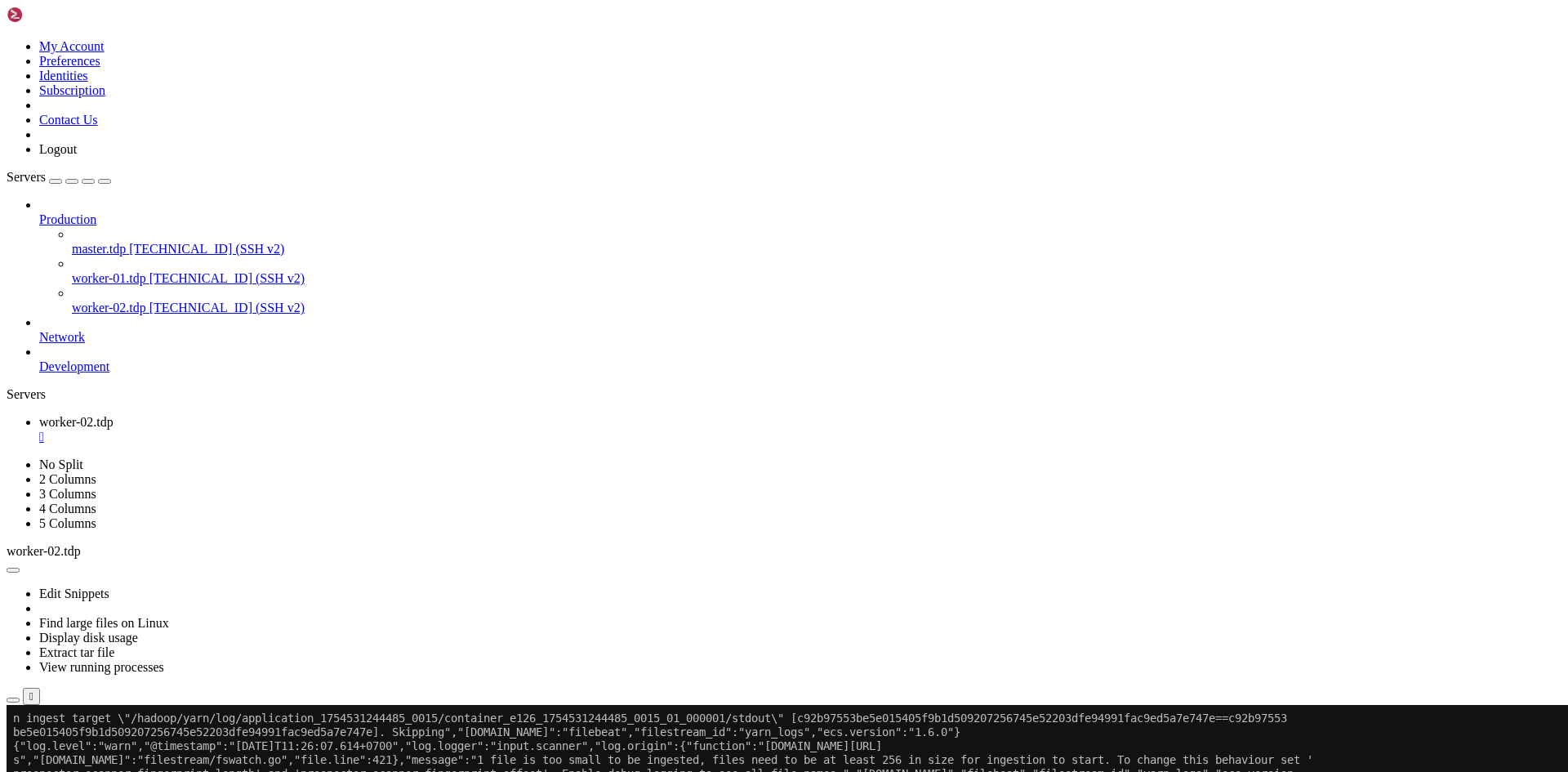
scroll to position [9518, 0]
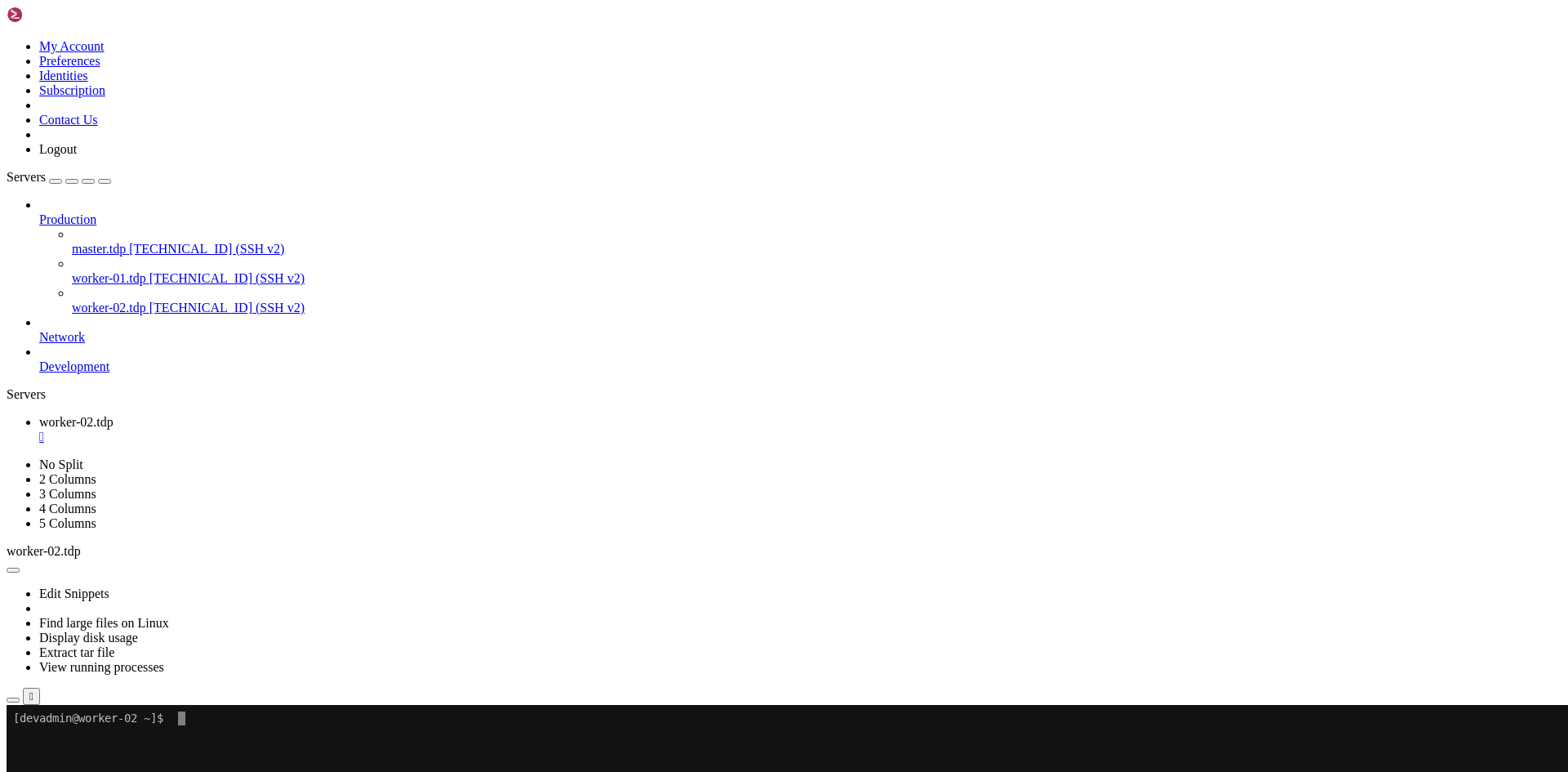
paste textarea "ll /hadoop/yarn/log/application_*/container_*/stdout ll /hadoop/yarn/log/applic…"
type textarea "ll /hadoop/yarn/log/application_*/container_*/stdout ll /hadoop/yarn/log/applic…"
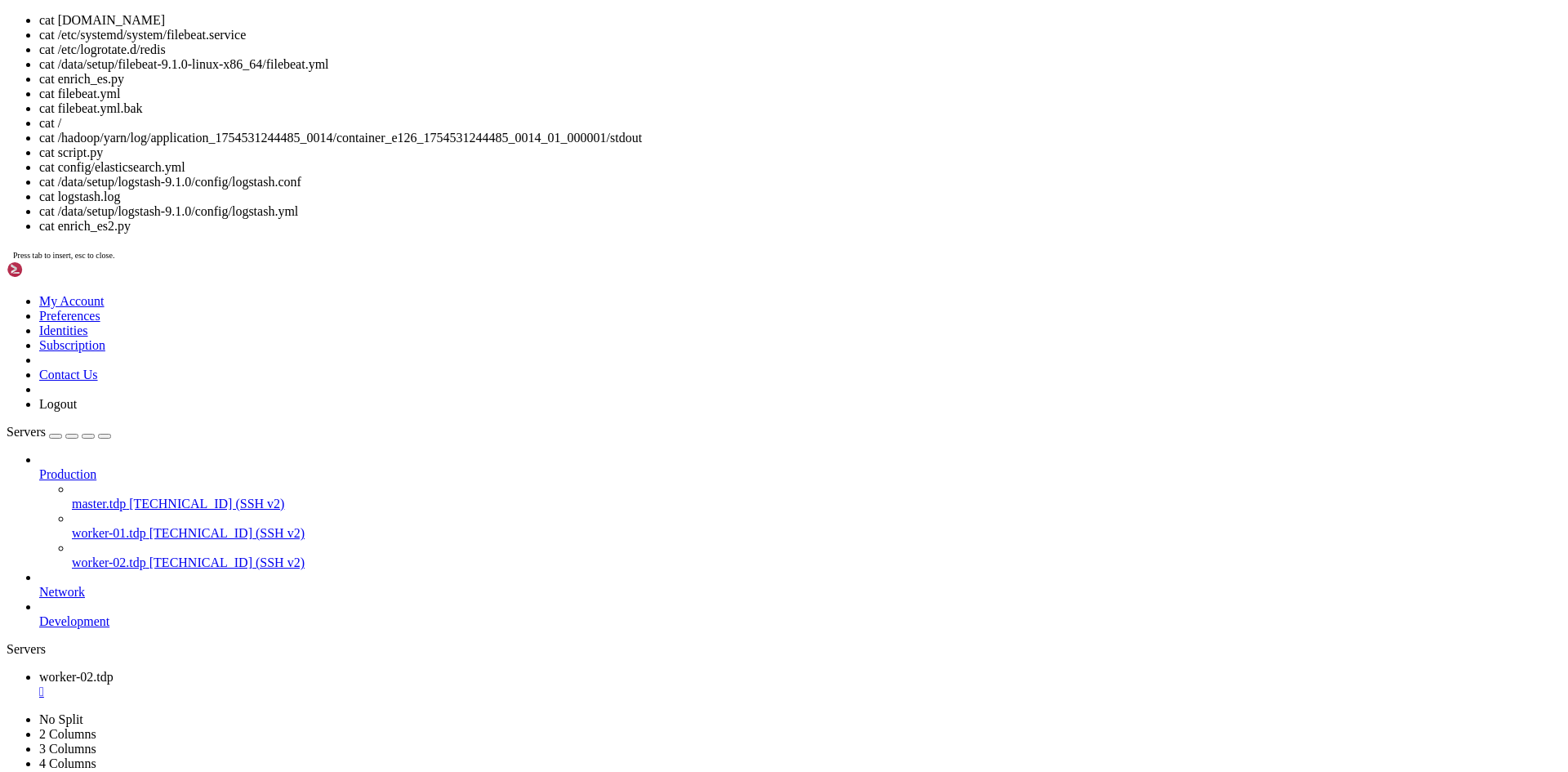
drag, startPoint x: 594, startPoint y: 1317, endPoint x: 329, endPoint y: 1014, distance: 402.5
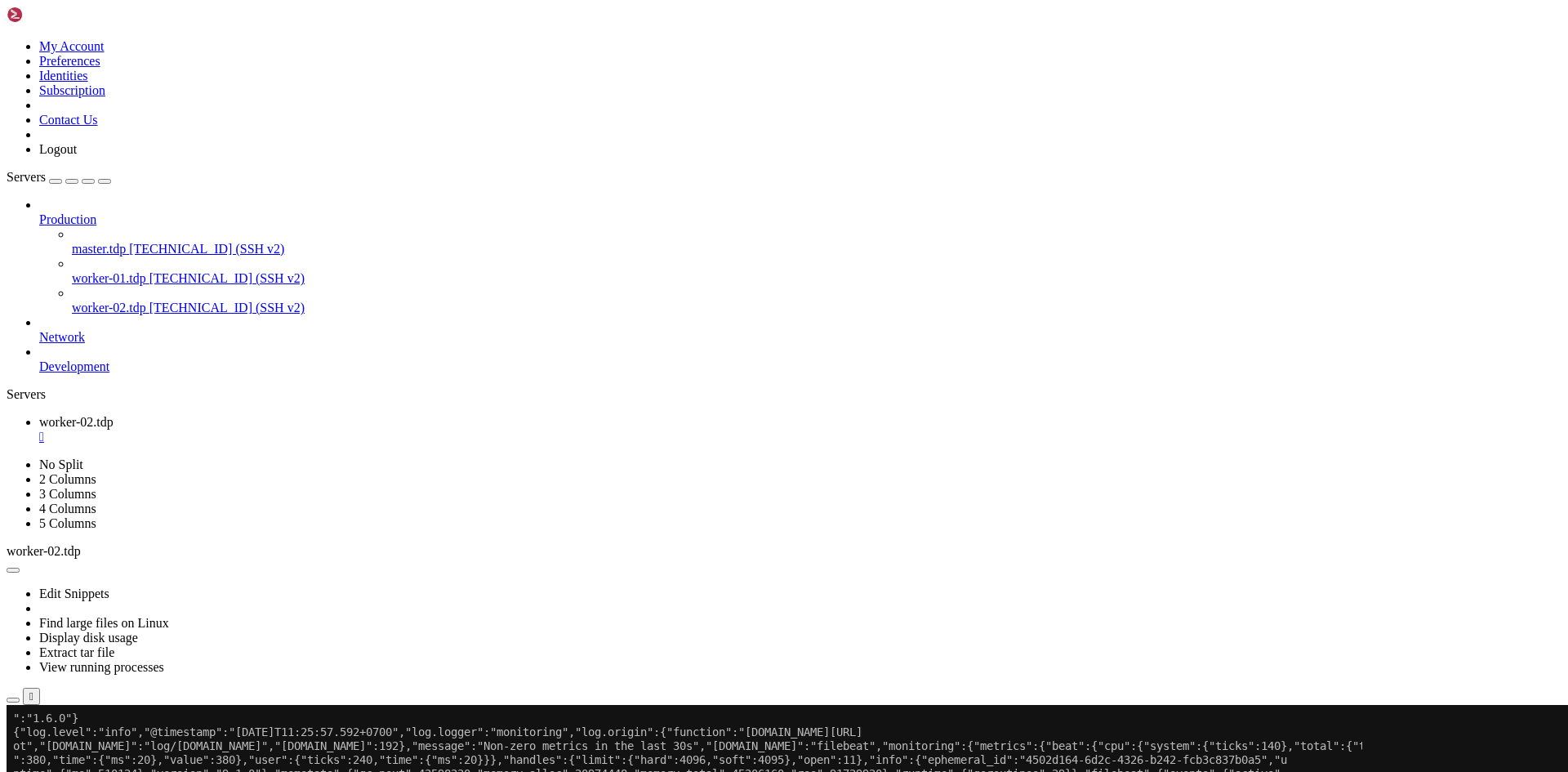
scroll to position [9454, 0]
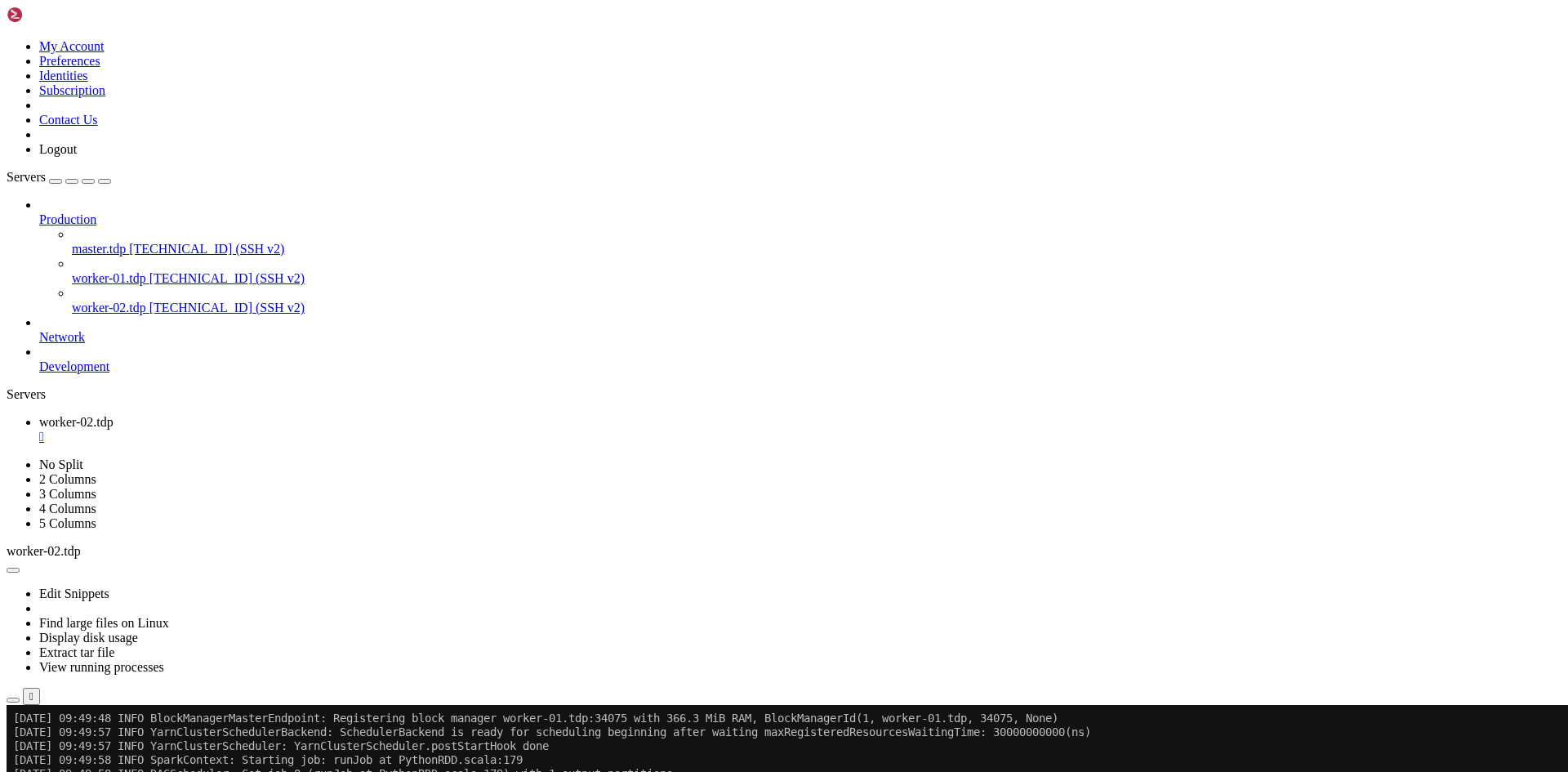
scroll to position [11538, 0]
